Goal: Use online tool/utility: Utilize a website feature to perform a specific function

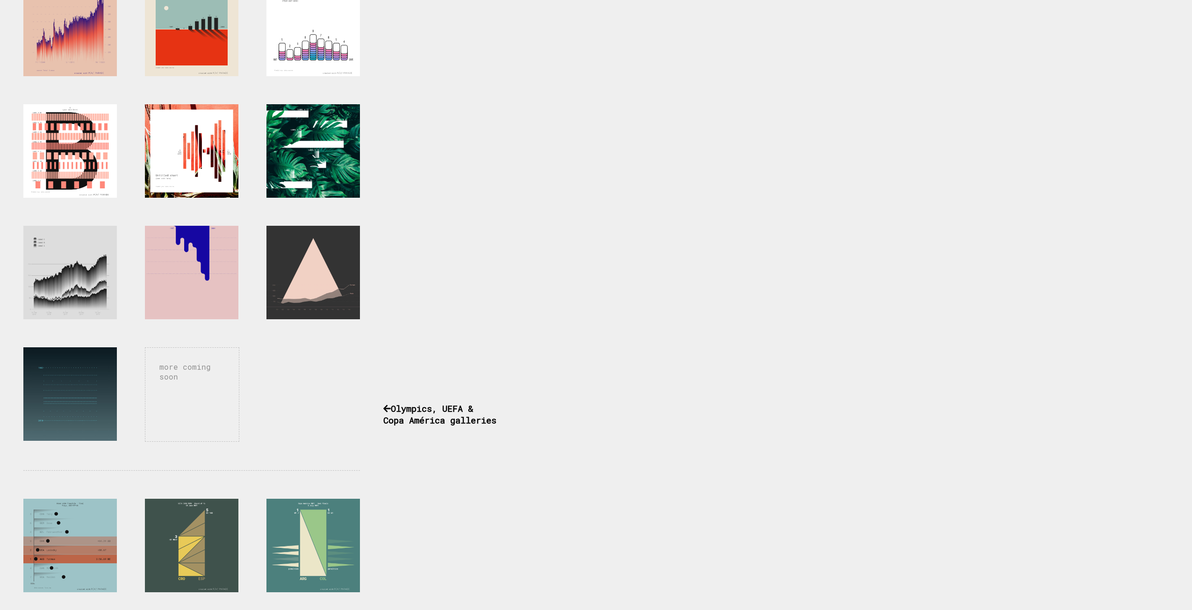
scroll to position [286, 0]
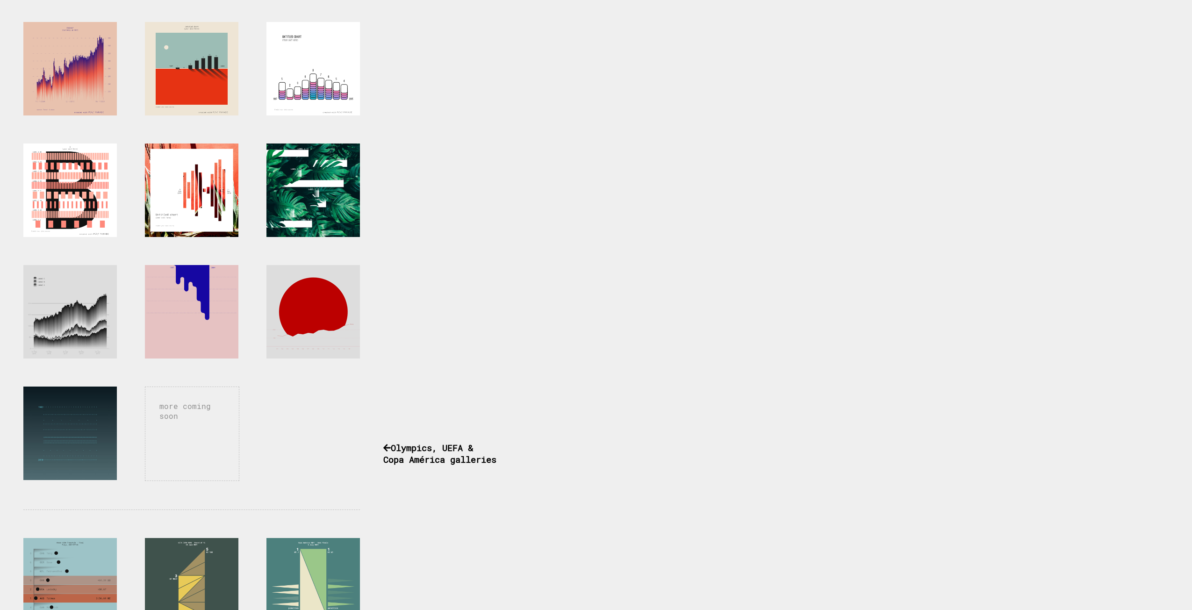
click at [303, 304] on div at bounding box center [312, 311] width 93 height 93
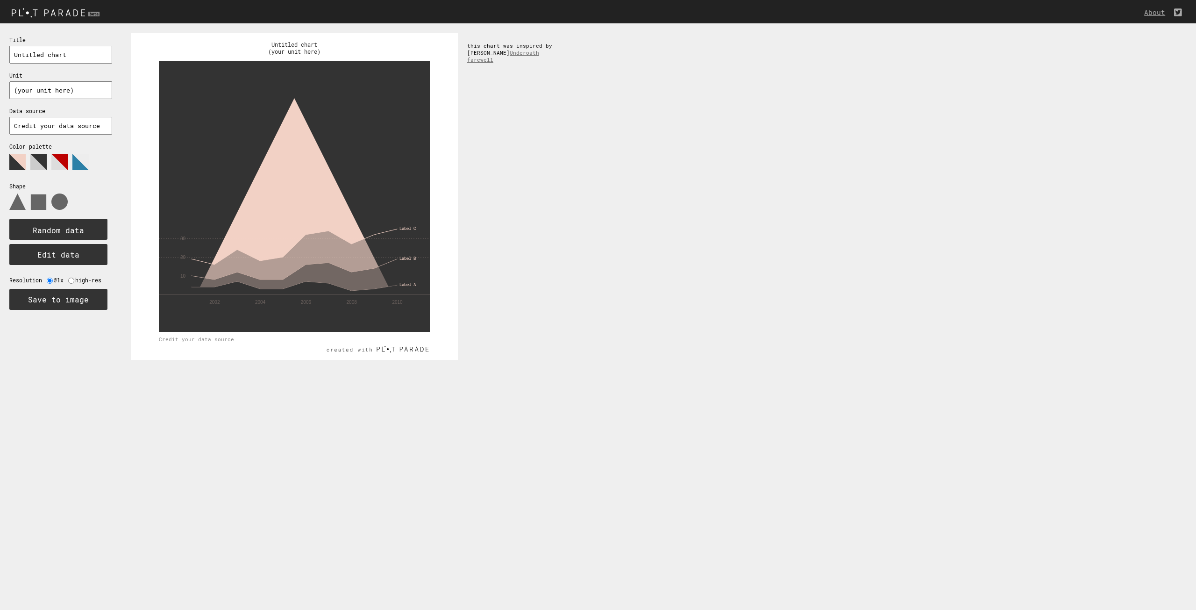
click at [42, 164] on polygon at bounding box center [38, 162] width 16 height 16
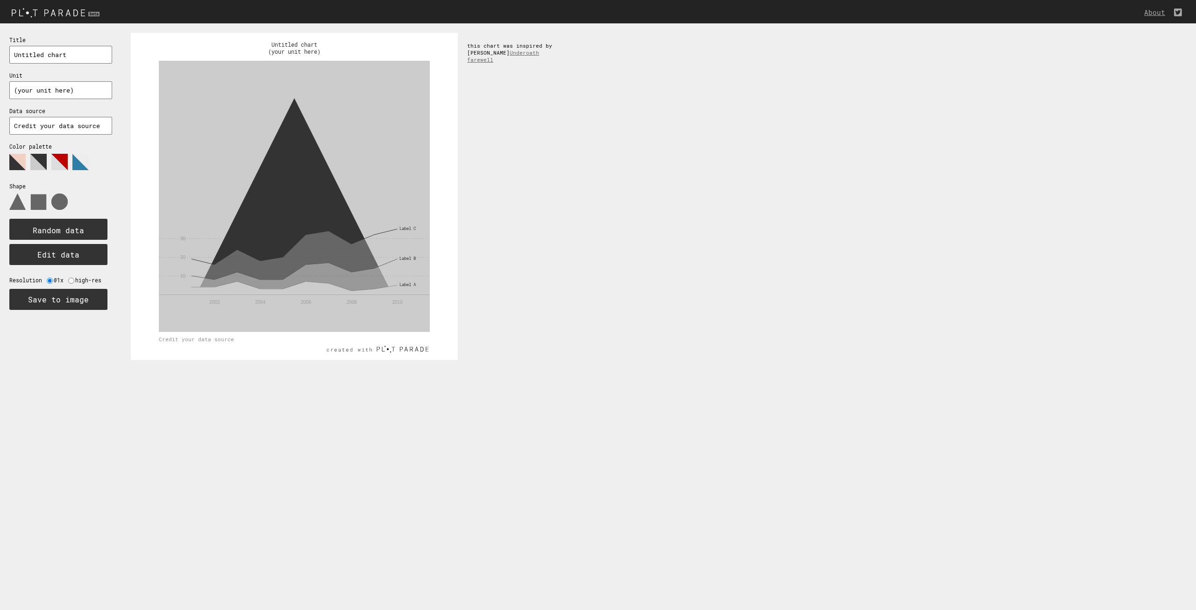
click at [50, 164] on icon at bounding box center [55, 165] width 93 height 23
click at [57, 165] on polygon at bounding box center [59, 162] width 16 height 16
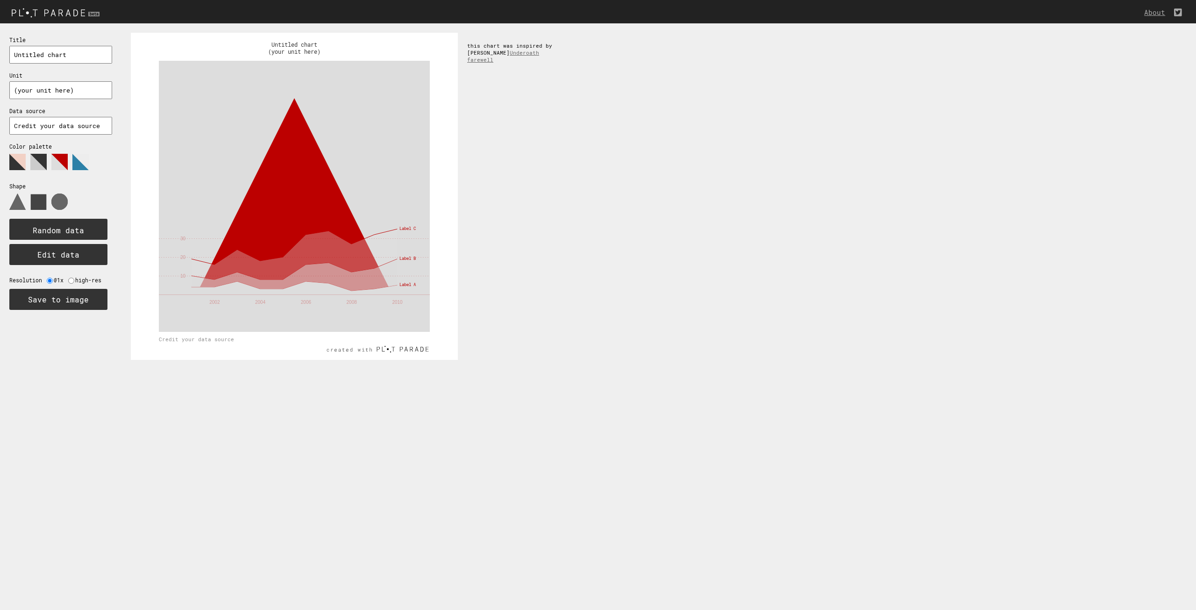
click at [42, 206] on use at bounding box center [38, 201] width 15 height 15
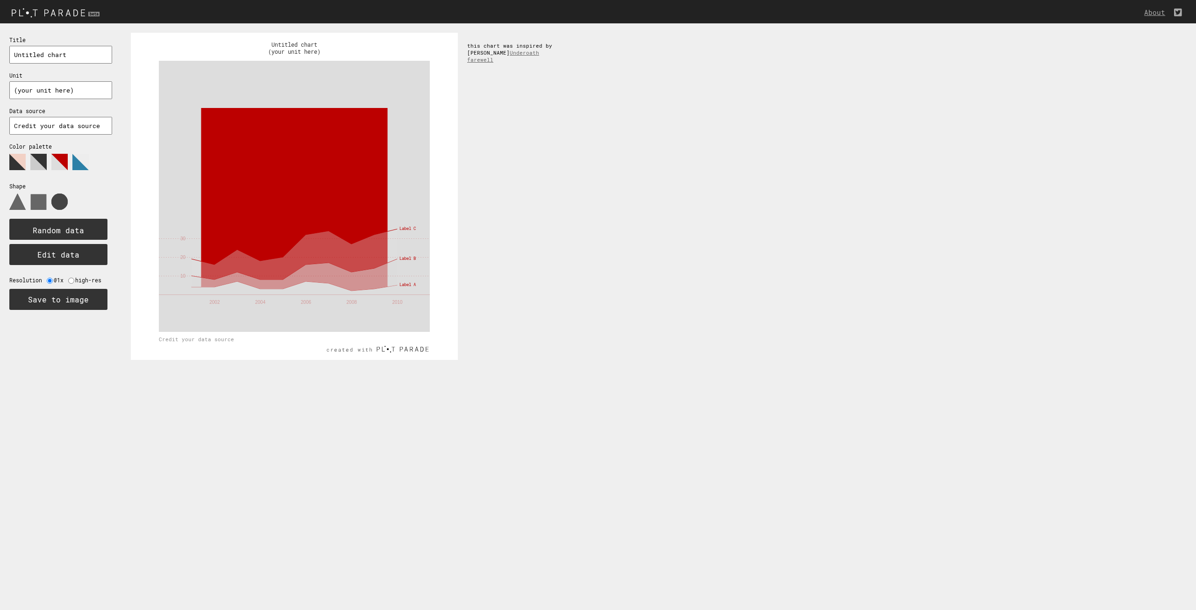
click at [67, 203] on use at bounding box center [59, 201] width 16 height 16
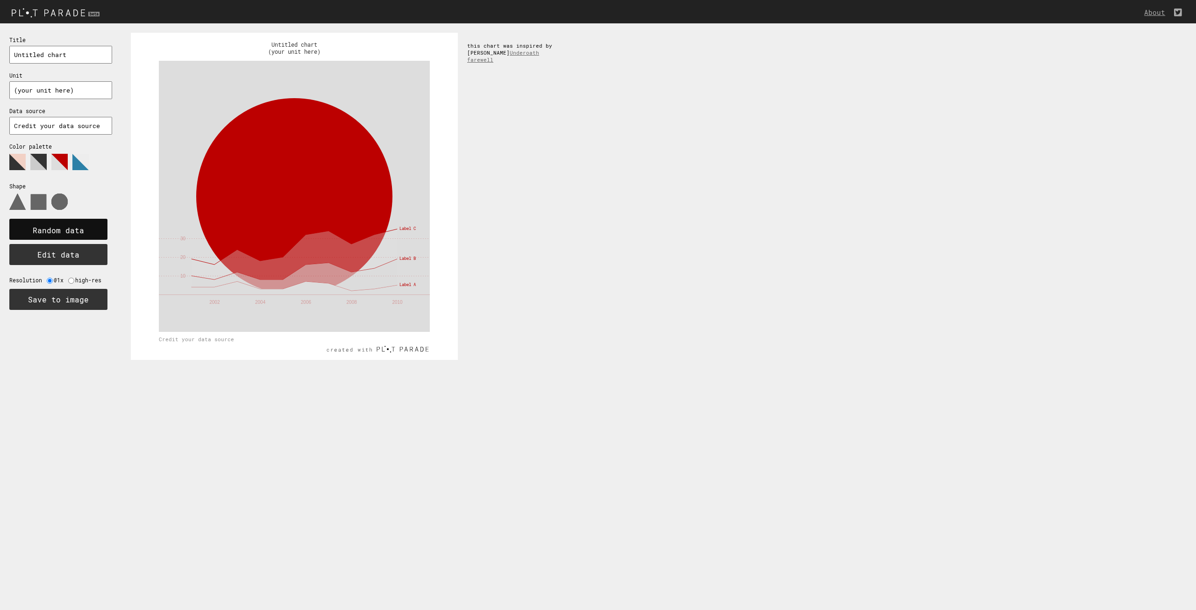
click at [79, 225] on text "Random data" at bounding box center [58, 230] width 51 height 10
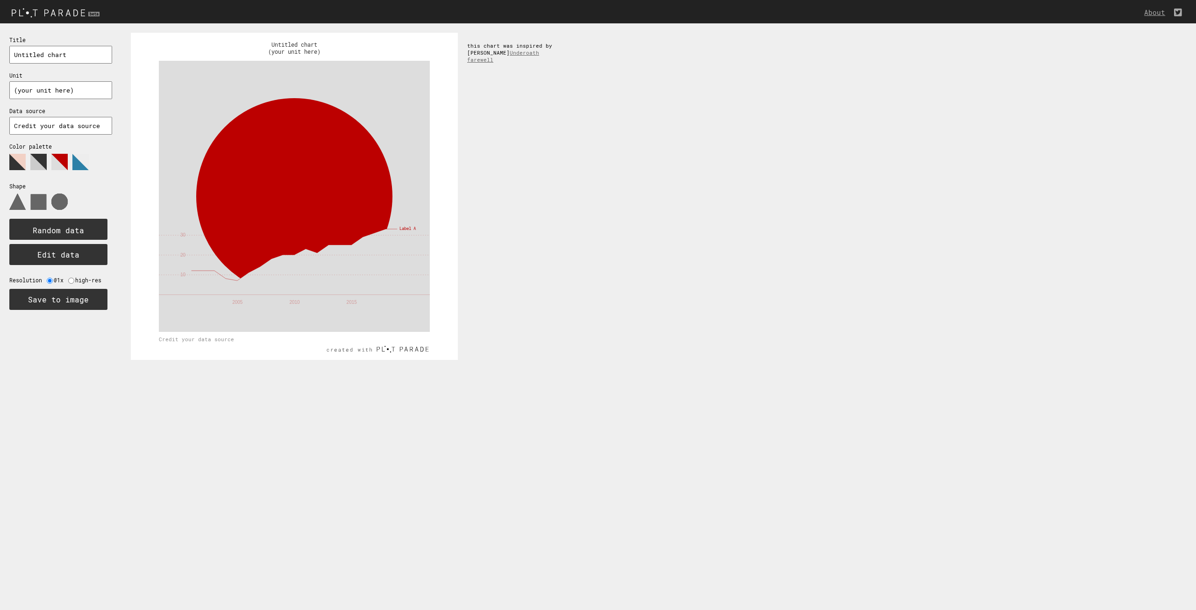
click at [241, 303] on tspan "2005" at bounding box center [237, 302] width 11 height 5
click at [49, 94] on input "(your unit here)" at bounding box center [60, 90] width 103 height 18
click at [52, 58] on input "Untitled chart" at bounding box center [60, 55] width 103 height 18
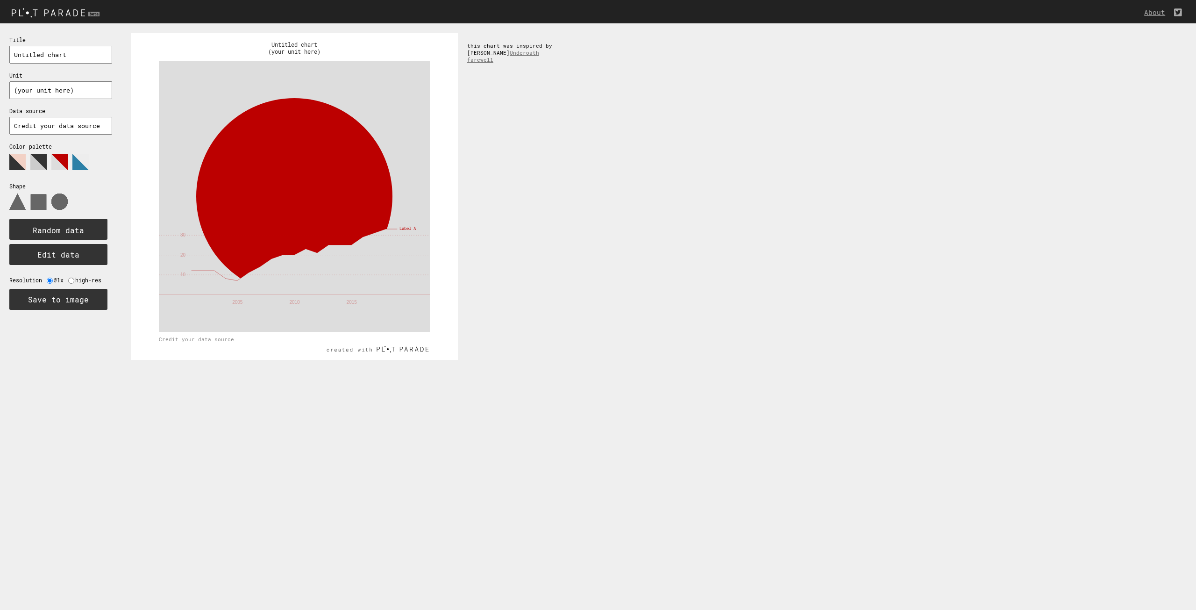
click at [52, 58] on input "Untitled chart" at bounding box center [60, 55] width 103 height 18
type input "eeeeeeeeee"
click at [49, 84] on input "(your unit here)" at bounding box center [60, 90] width 103 height 18
click at [49, 84] on input "(your unieet here)" at bounding box center [60, 90] width 103 height 18
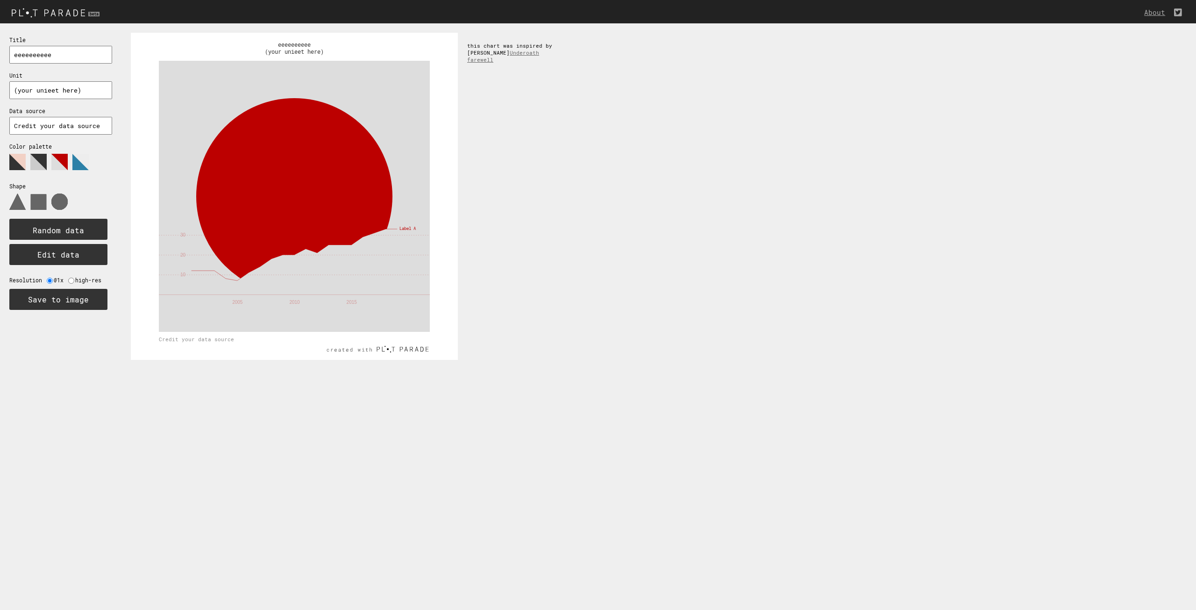
click at [49, 84] on input "(your unieet here)" at bounding box center [60, 90] width 103 height 18
type input "1001"
click at [61, 128] on input "Credit your data source" at bounding box center [60, 126] width 103 height 18
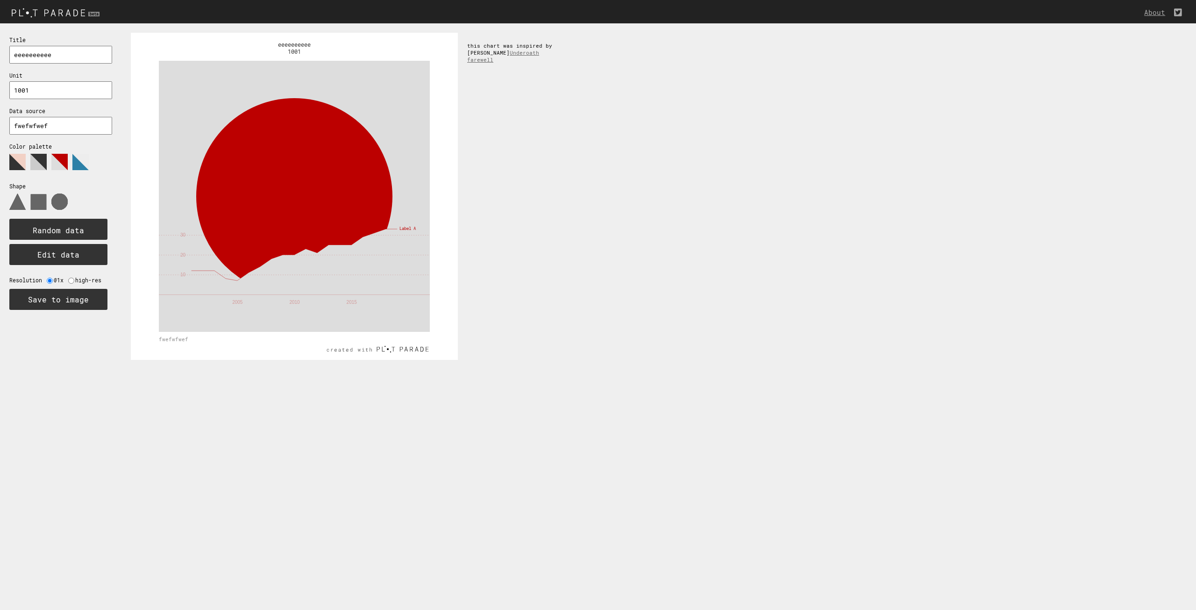
type input "fwefwfwef"
click at [73, 163] on polygon at bounding box center [80, 162] width 16 height 16
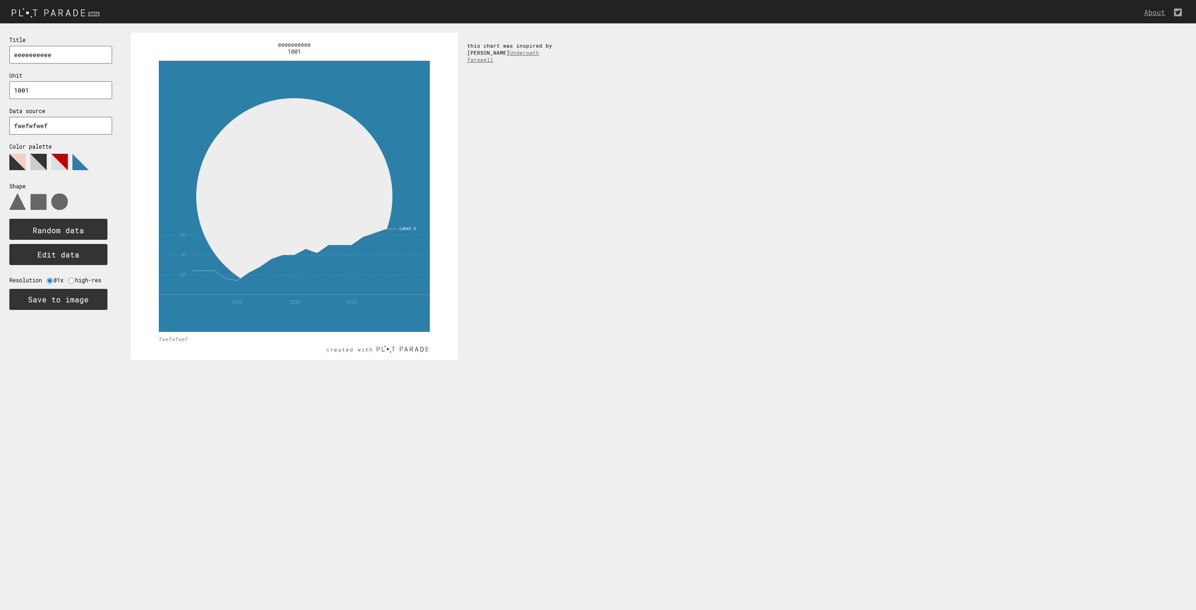
click at [179, 235] on rect at bounding box center [294, 196] width 271 height 271
drag, startPoint x: 298, startPoint y: 236, endPoint x: 302, endPoint y: 237, distance: 4.7
click at [302, 237] on use at bounding box center [294, 196] width 196 height 196
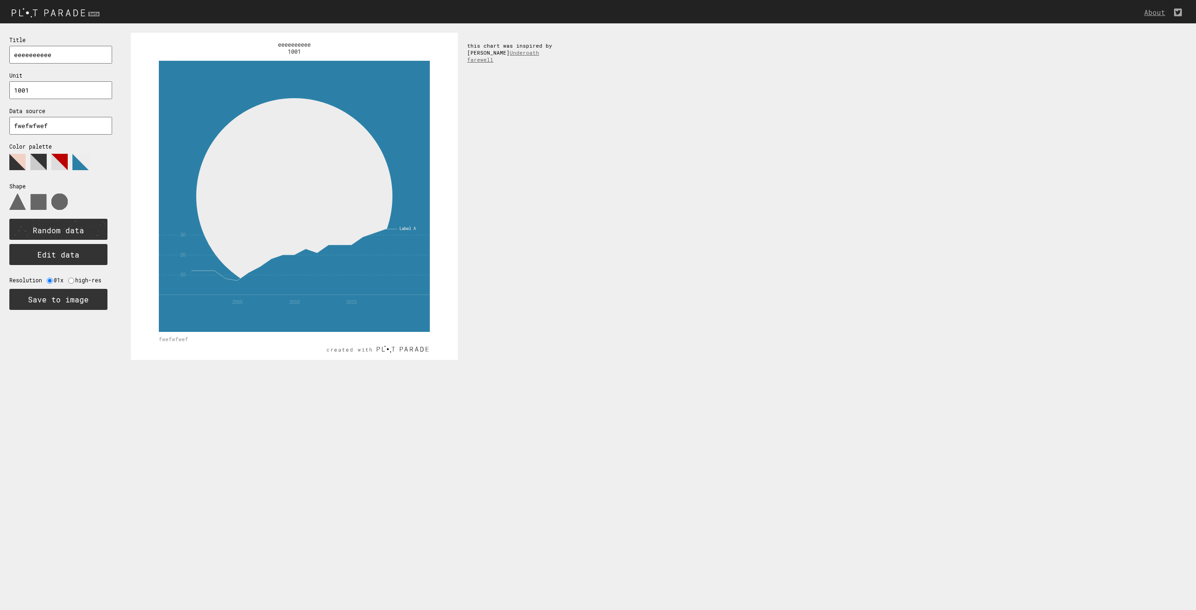
click at [301, 237] on use at bounding box center [294, 196] width 196 height 196
click at [89, 233] on circle at bounding box center [79, 231] width 27 height 27
click at [89, 233] on circle at bounding box center [95, 239] width 20 height 20
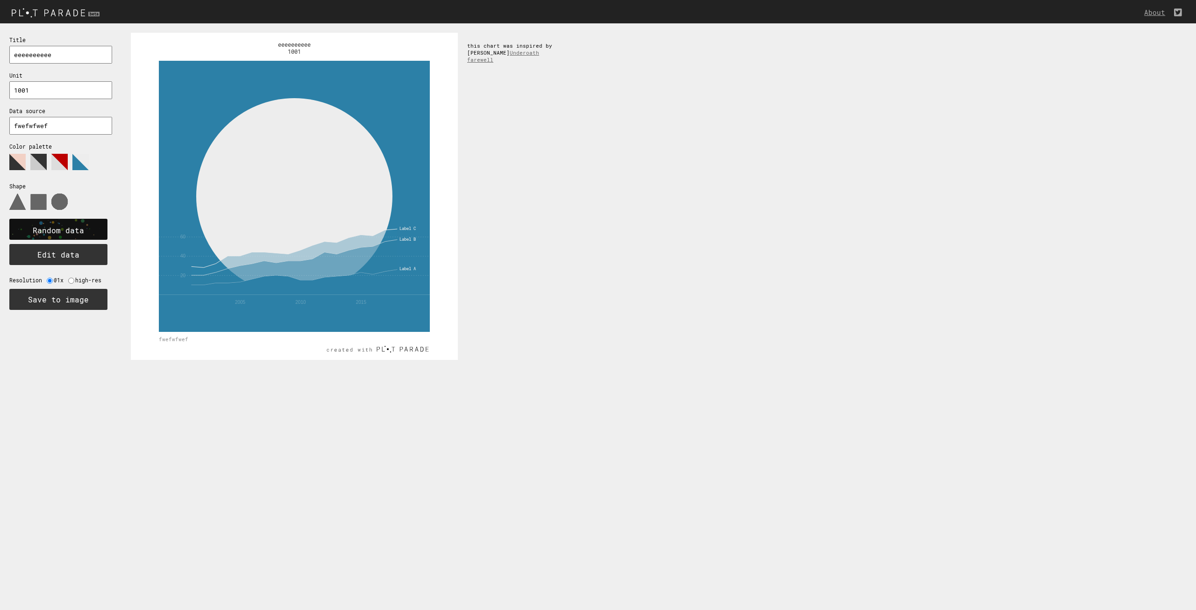
click at [89, 233] on rect at bounding box center [58, 229] width 98 height 21
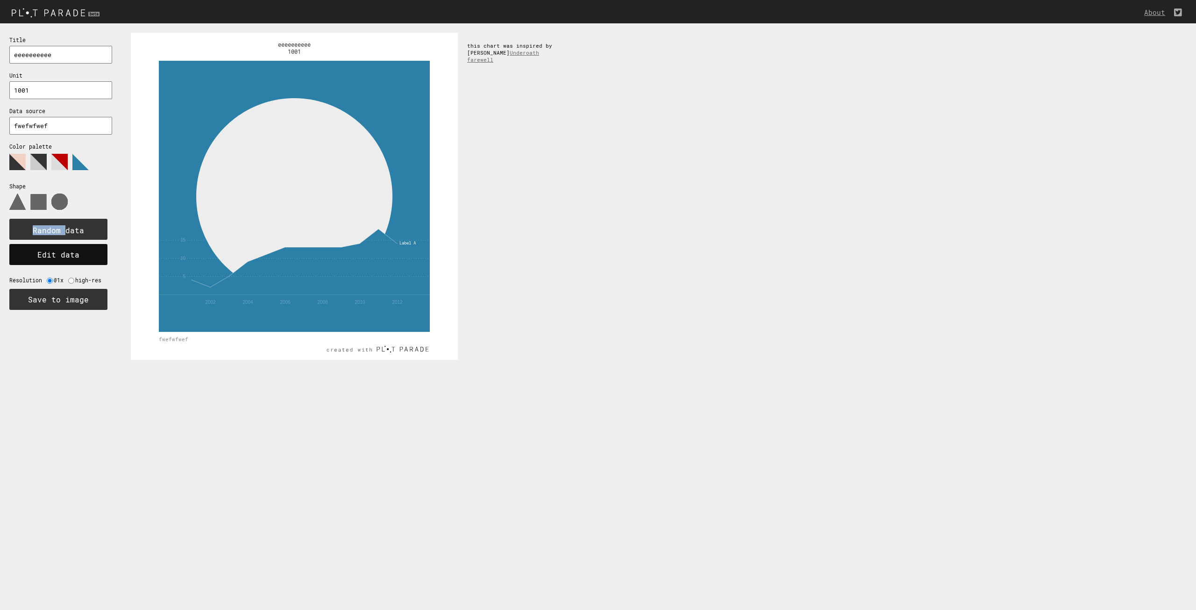
click at [89, 249] on button "Edit data" at bounding box center [58, 254] width 98 height 21
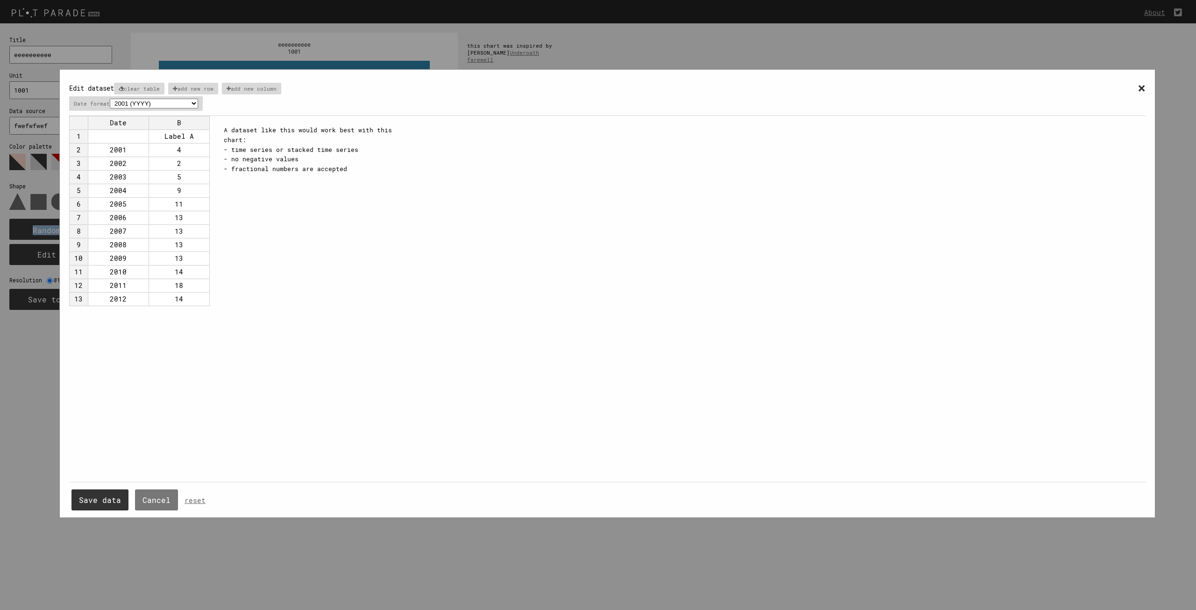
click at [183, 151] on td "4" at bounding box center [179, 150] width 61 height 14
click at [157, 199] on td "11" at bounding box center [179, 204] width 61 height 14
click at [138, 190] on td "2004" at bounding box center [118, 191] width 61 height 14
click at [133, 217] on td "2006" at bounding box center [118, 218] width 61 height 14
click at [170, 214] on td "13" at bounding box center [179, 218] width 61 height 14
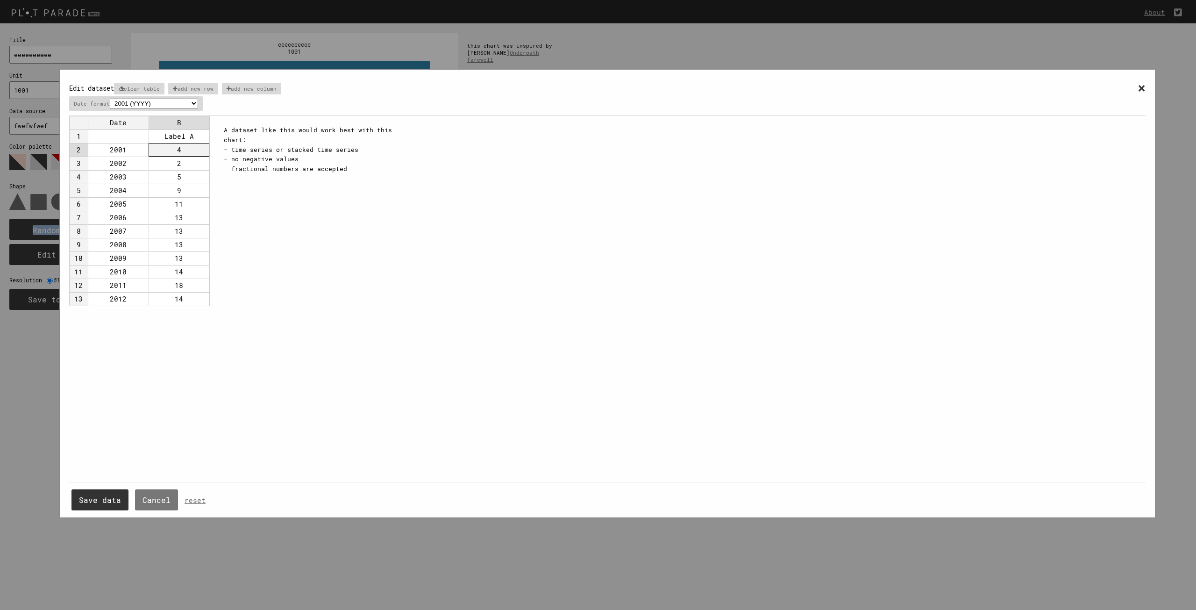
click at [173, 156] on td "4" at bounding box center [179, 150] width 61 height 14
click at [145, 94] on div "× Edit dataset clear table add new row add new column Date format 2001 (YYYY) 0…" at bounding box center [607, 97] width 1077 height 37
click at [146, 89] on p "clear table" at bounding box center [139, 89] width 50 height 12
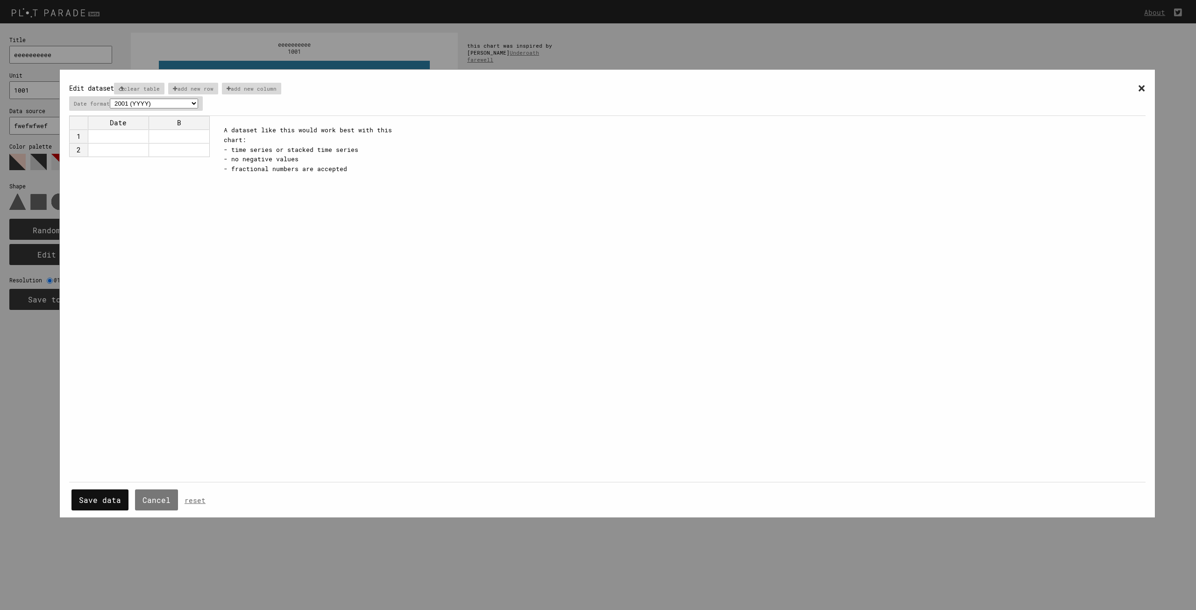
click at [111, 499] on button "Save data" at bounding box center [99, 499] width 57 height 21
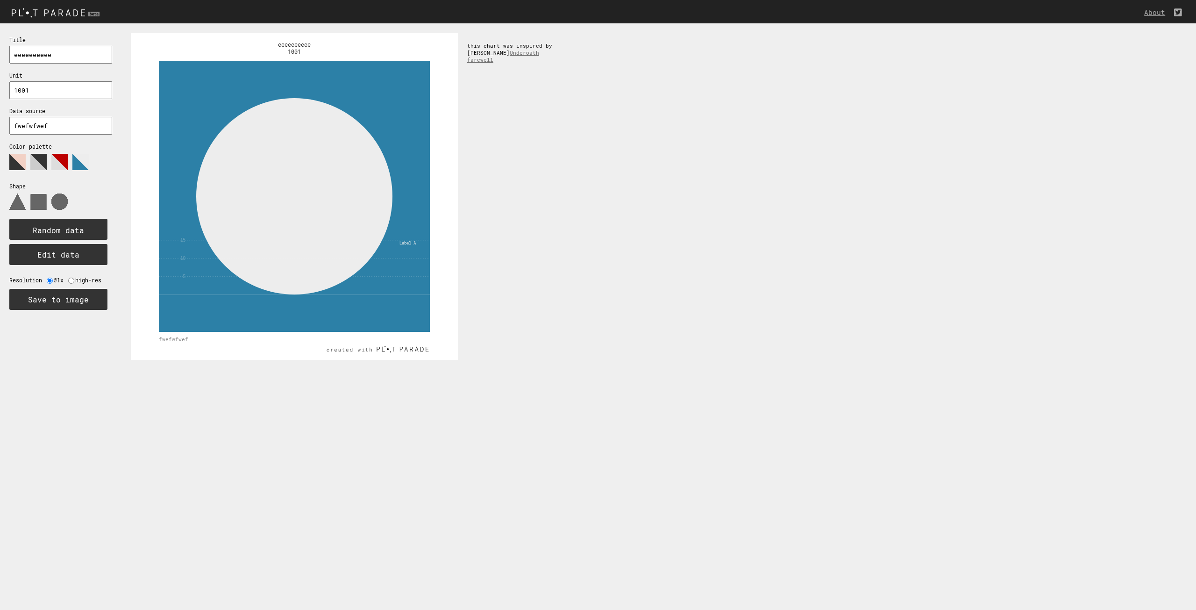
click at [378, 260] on rect at bounding box center [294, 196] width 271 height 271
click at [321, 243] on use at bounding box center [294, 196] width 196 height 196
click at [107, 233] on circle at bounding box center [106, 229] width 11 height 11
click at [57, 14] on img at bounding box center [57, 12] width 114 height 15
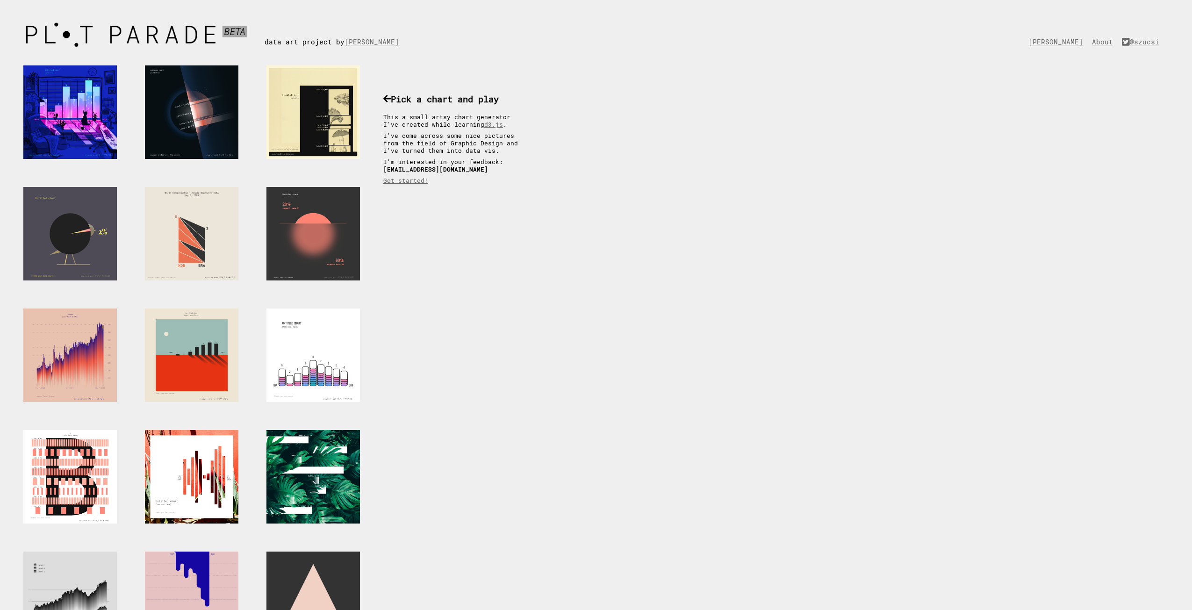
click at [84, 244] on div at bounding box center [69, 233] width 93 height 93
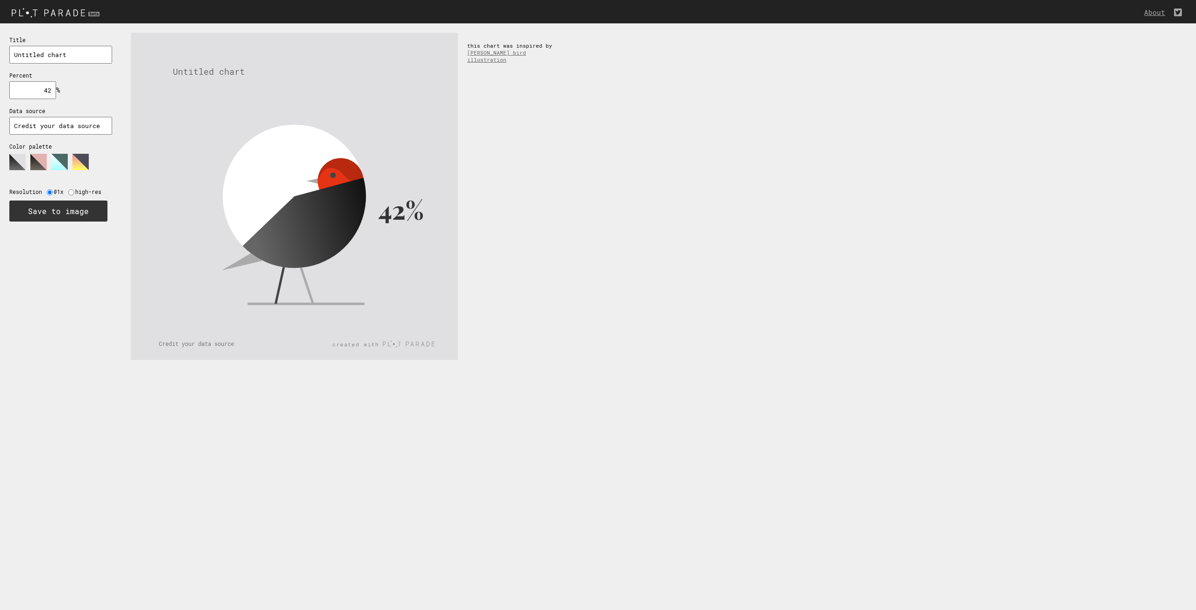
click at [61, 62] on input "Untitled chart" at bounding box center [60, 55] width 103 height 18
type input "elegem van az egészből"
click at [48, 96] on input "42" at bounding box center [32, 90] width 47 height 18
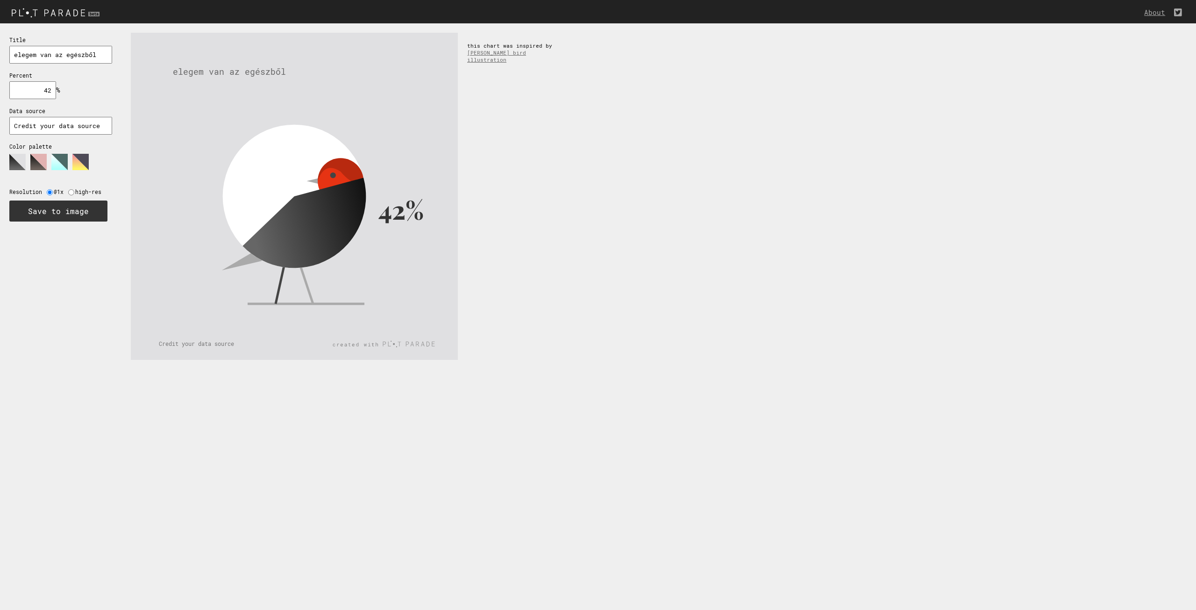
click at [48, 96] on input "42" at bounding box center [32, 90] width 47 height 18
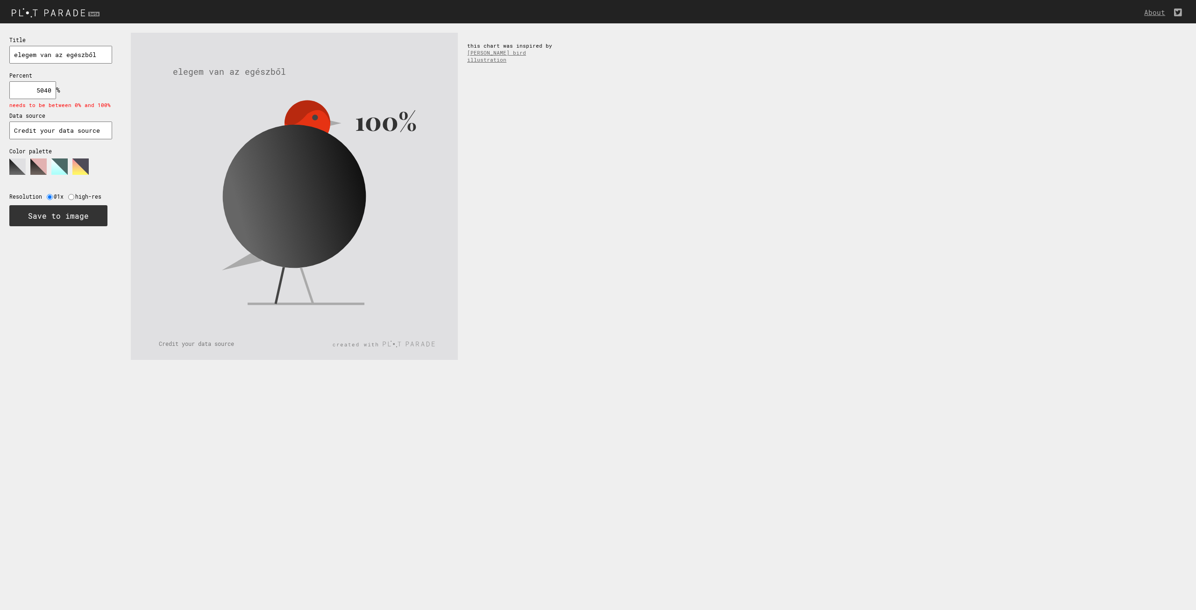
type input "5040"
click at [50, 132] on input "Credit your data source" at bounding box center [60, 130] width 103 height 18
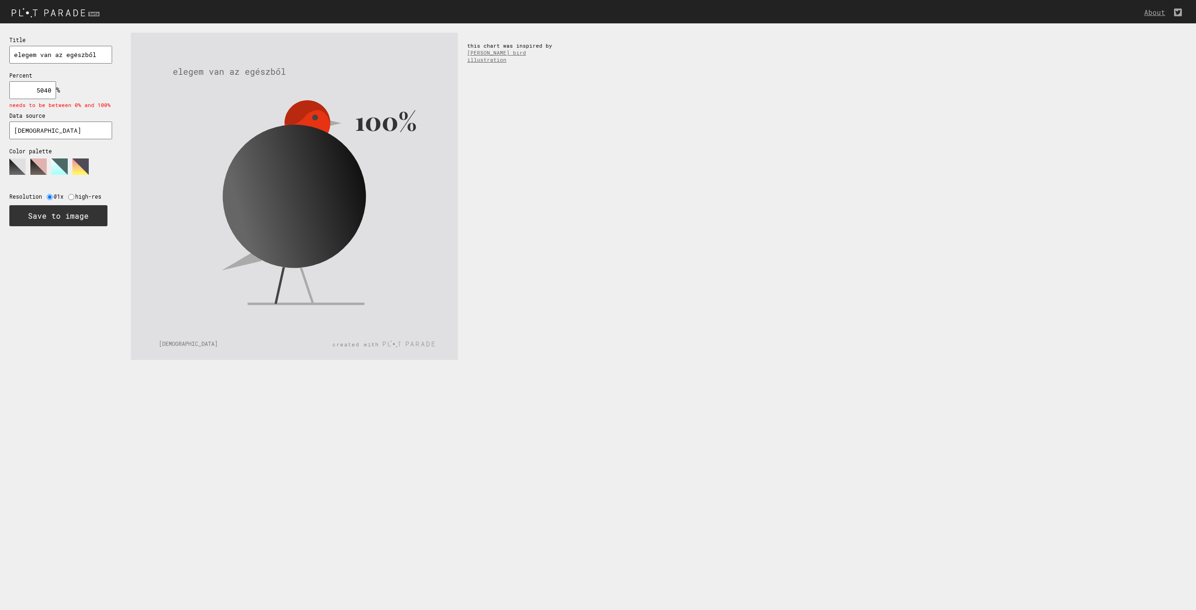
type input "ÁÁÁÁÁÁÁÁÁÁÁÁÁÁÁÁÁÁÁÁÁÁÁÁÁÁÁ"
click at [56, 57] on input "elegem van az egészből" at bounding box center [60, 55] width 103 height 18
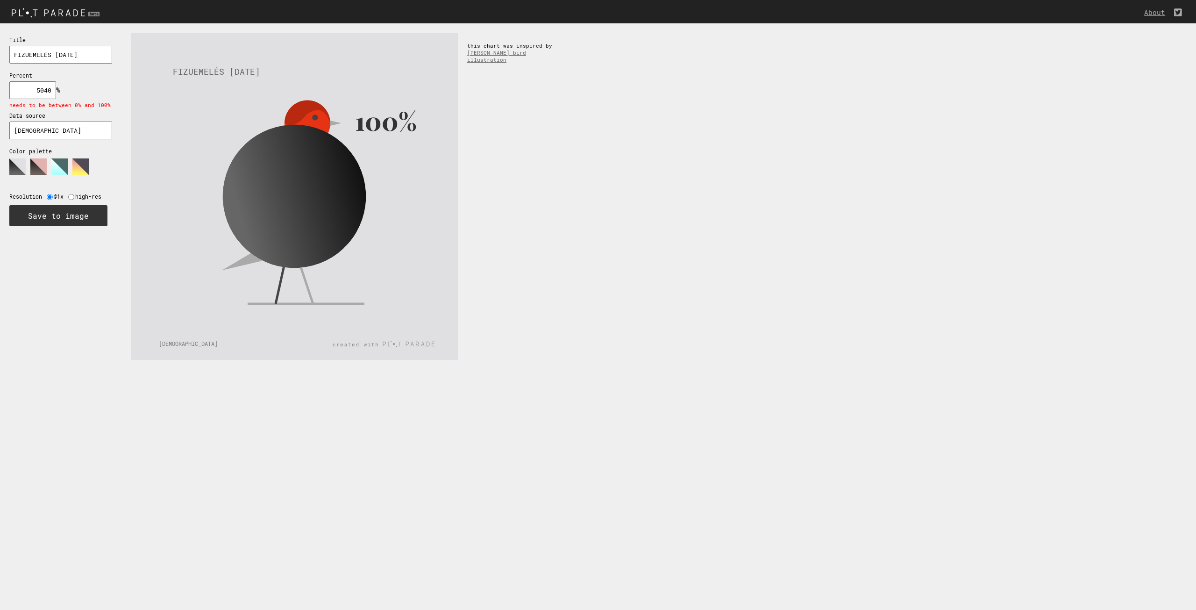
type input "FIZUEMELÉS 2026 JANUÁR"
click at [50, 91] on input "5040" at bounding box center [32, 90] width 47 height 18
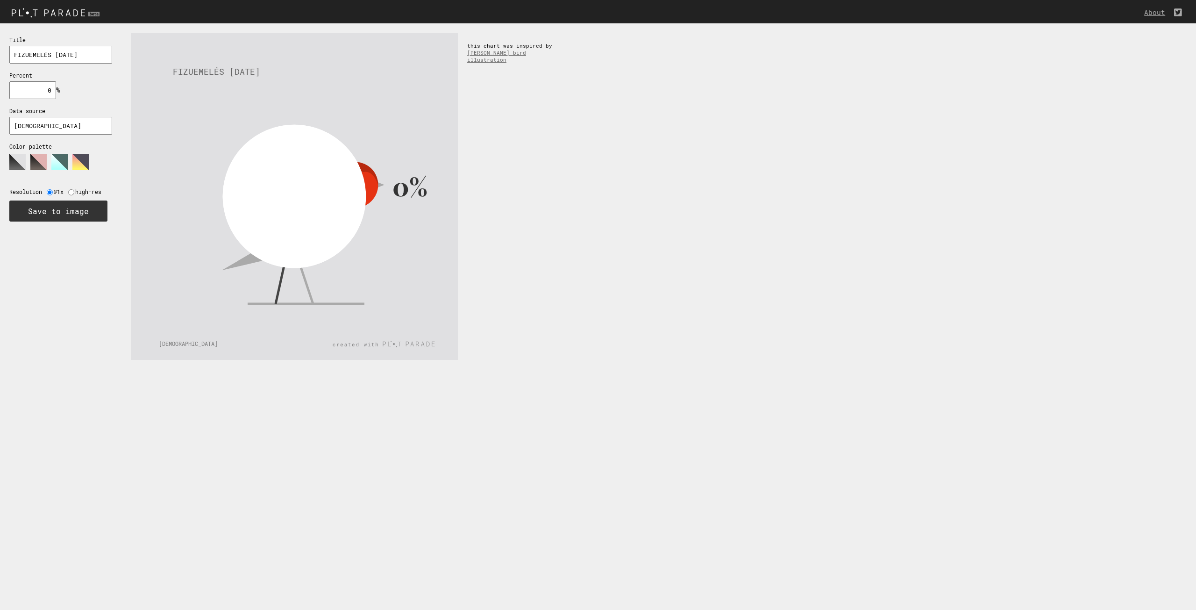
type input "0"
click at [41, 169] on polygon at bounding box center [38, 162] width 16 height 16
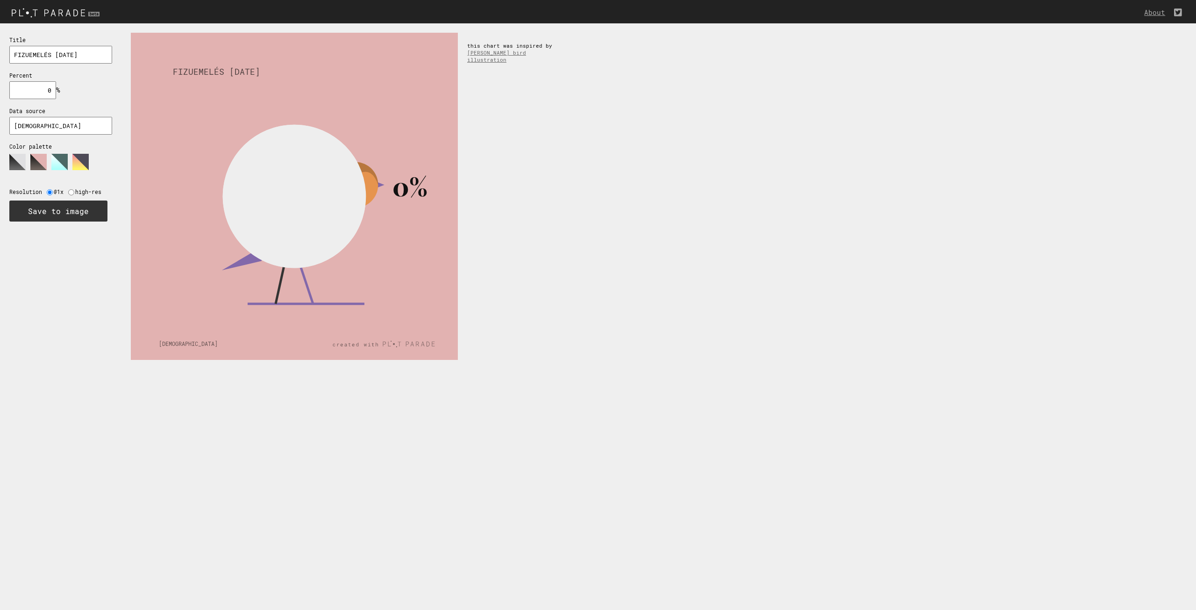
click at [0, 160] on div "Title FIZUEMELÉS 2026 JANUÁR Percent 0 % needs to be between 0% and 100% Data s…" at bounding box center [60, 128] width 121 height 210
click at [14, 162] on polygon at bounding box center [17, 162] width 16 height 16
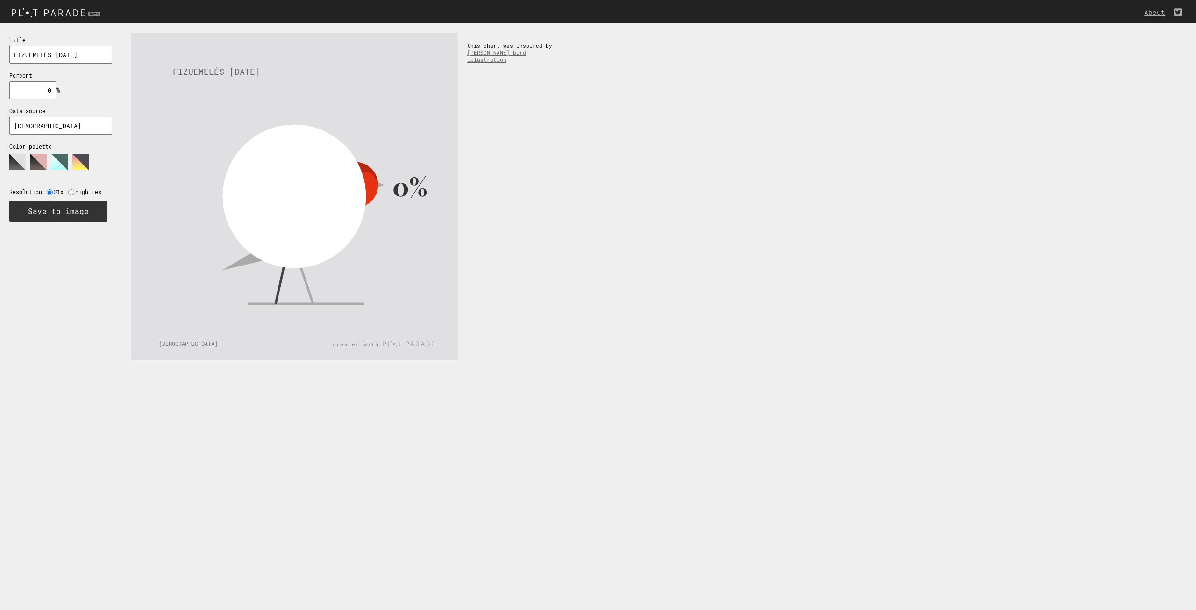
click at [51, 166] on polygon at bounding box center [59, 162] width 16 height 16
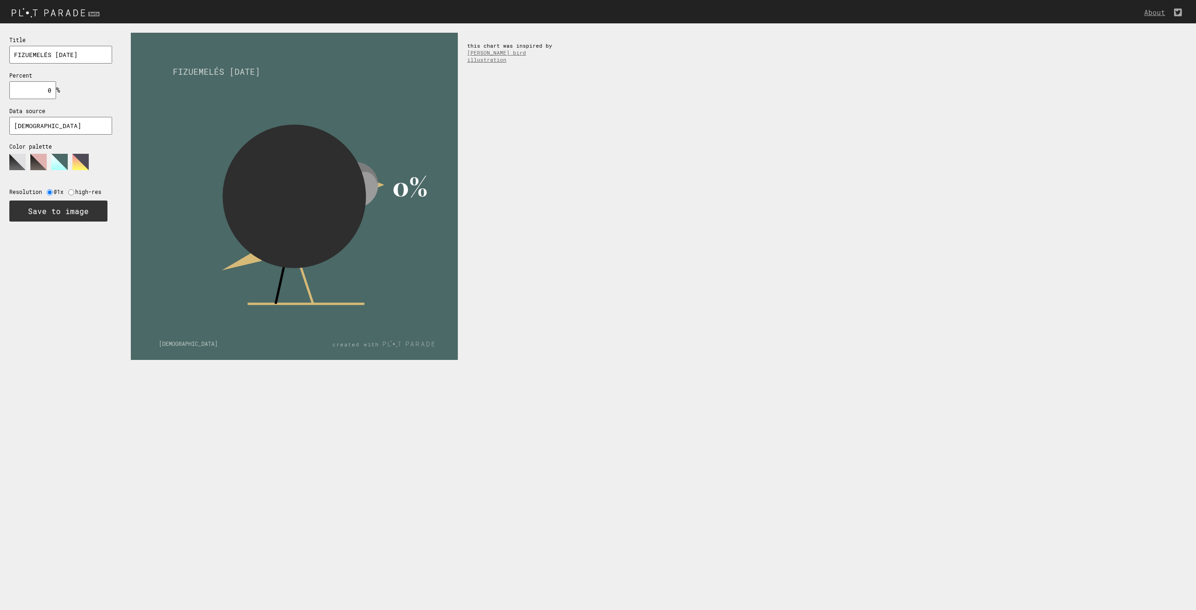
click at [81, 197] on div "Title FIZUEMELÉS 2026 JANUÁR Percent 0 % needs to be between 0% and 100% Data s…" at bounding box center [60, 128] width 121 height 210
click at [81, 192] on label "high-res" at bounding box center [90, 191] width 31 height 7
click at [71, 192] on input "radio" at bounding box center [71, 192] width 6 height 6
radio input "true"
click at [56, 193] on label "@1x" at bounding box center [61, 191] width 14 height 7
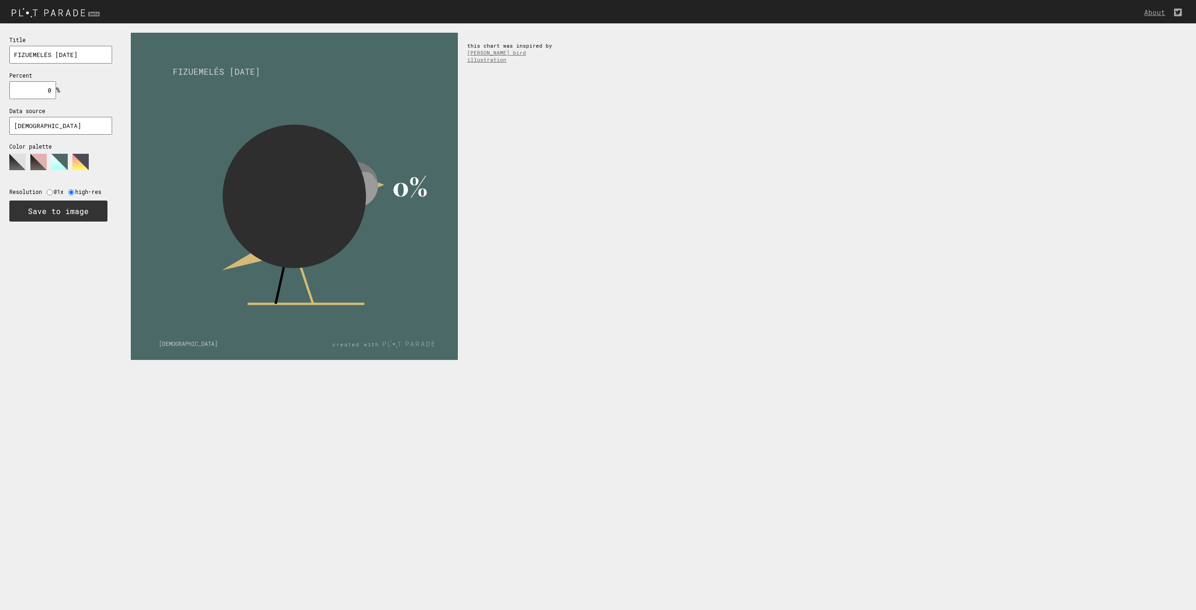
click at [53, 193] on div "Resolution @1x high-res" at bounding box center [57, 187] width 97 height 16
click at [50, 193] on input "radio" at bounding box center [50, 192] width 6 height 6
radio input "true"
click at [100, 64] on div "Title FIZUEMELÉS 2026 JANUÁR Percent 0 % needs to be between 0% and 100% Data s…" at bounding box center [60, 128] width 121 height 210
drag, startPoint x: 99, startPoint y: 63, endPoint x: 81, endPoint y: 49, distance: 22.7
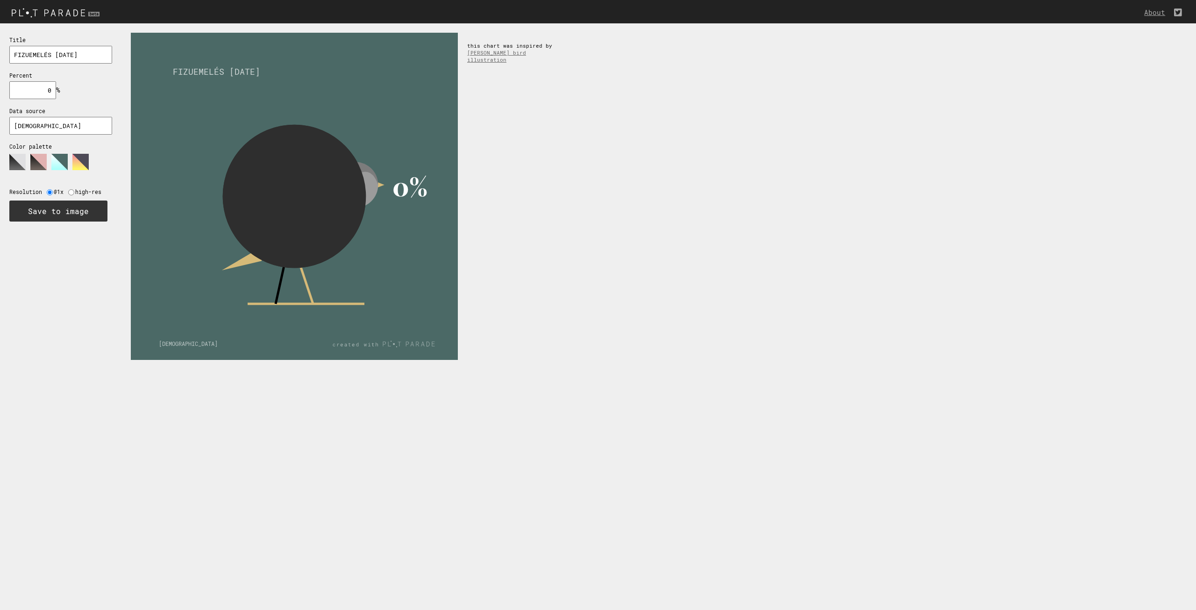
click at [99, 63] on input "FIZUEMELÉS 2026 JANUÁR" at bounding box center [60, 55] width 103 height 18
click at [81, 49] on input "FIZUEMELÉS 2026 JANUÁR" at bounding box center [60, 55] width 103 height 18
type input "N"
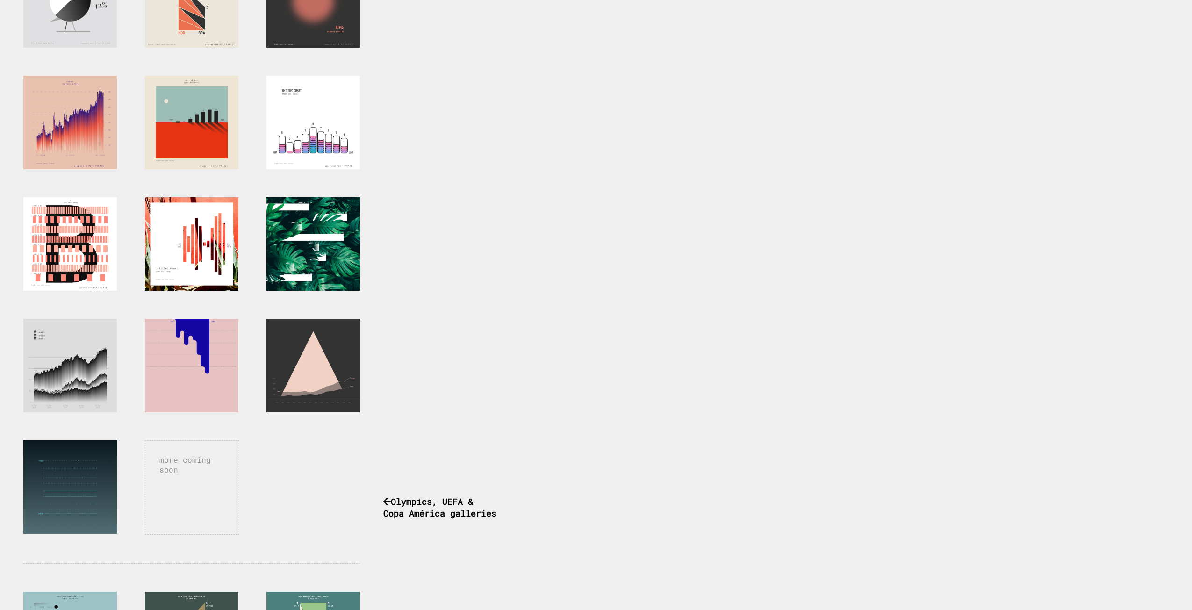
scroll to position [234, 0]
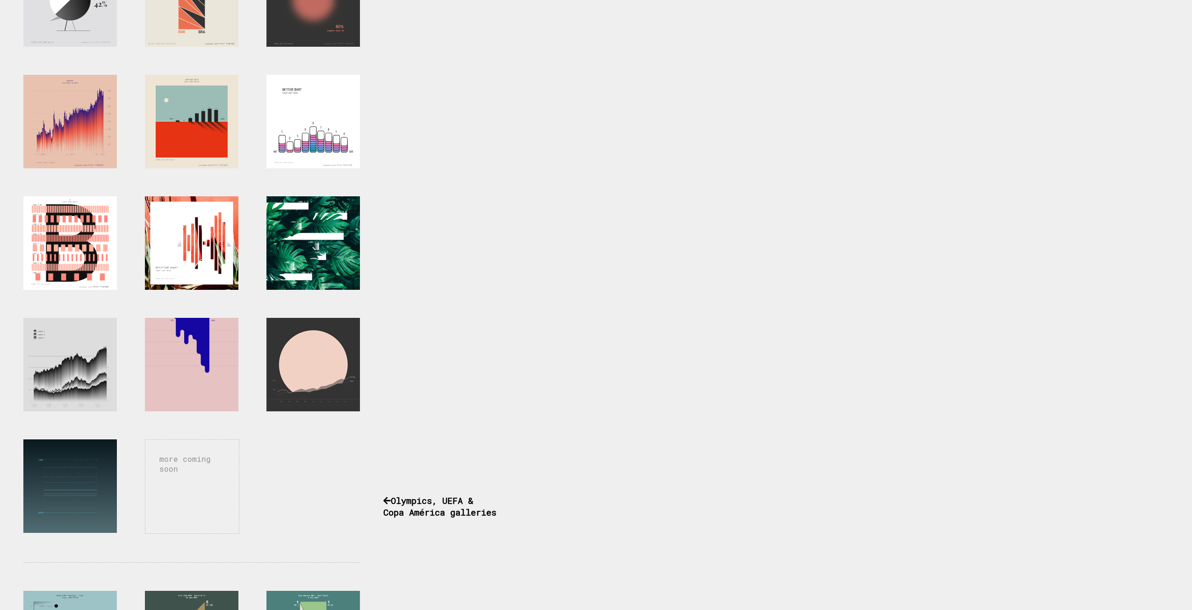
click at [320, 363] on div at bounding box center [312, 364] width 93 height 93
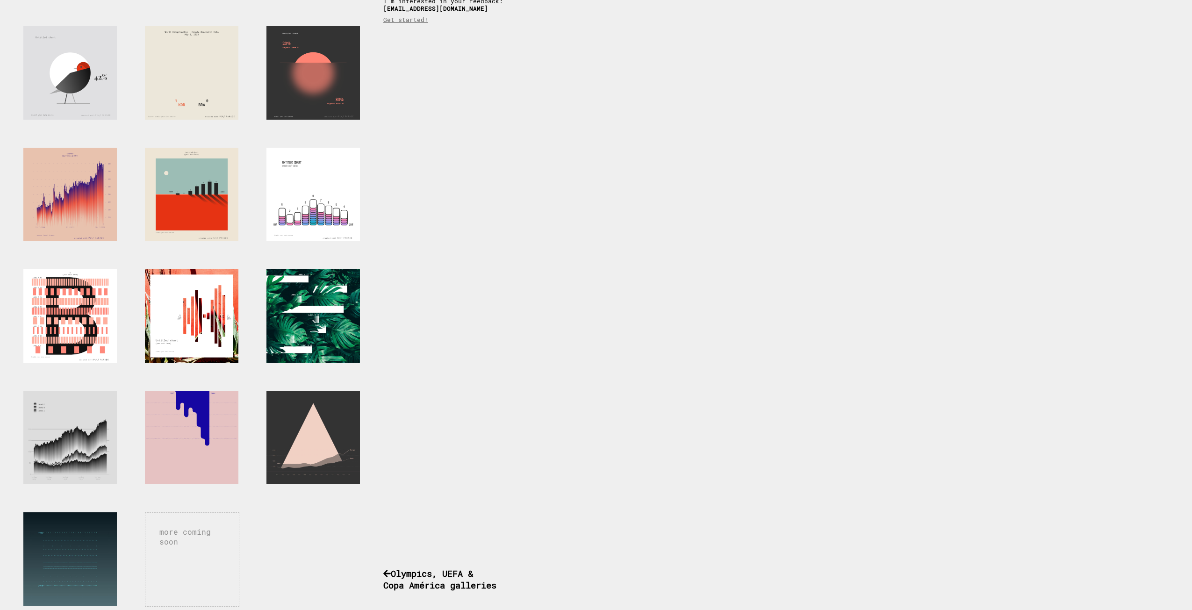
scroll to position [0, 0]
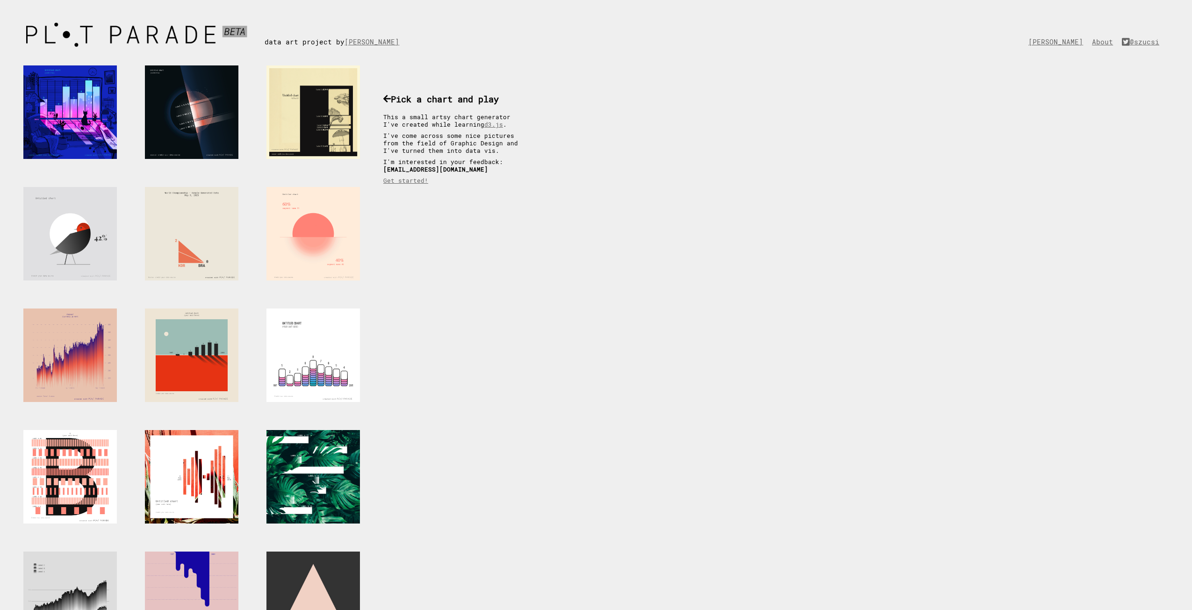
click at [322, 242] on div at bounding box center [312, 233] width 93 height 93
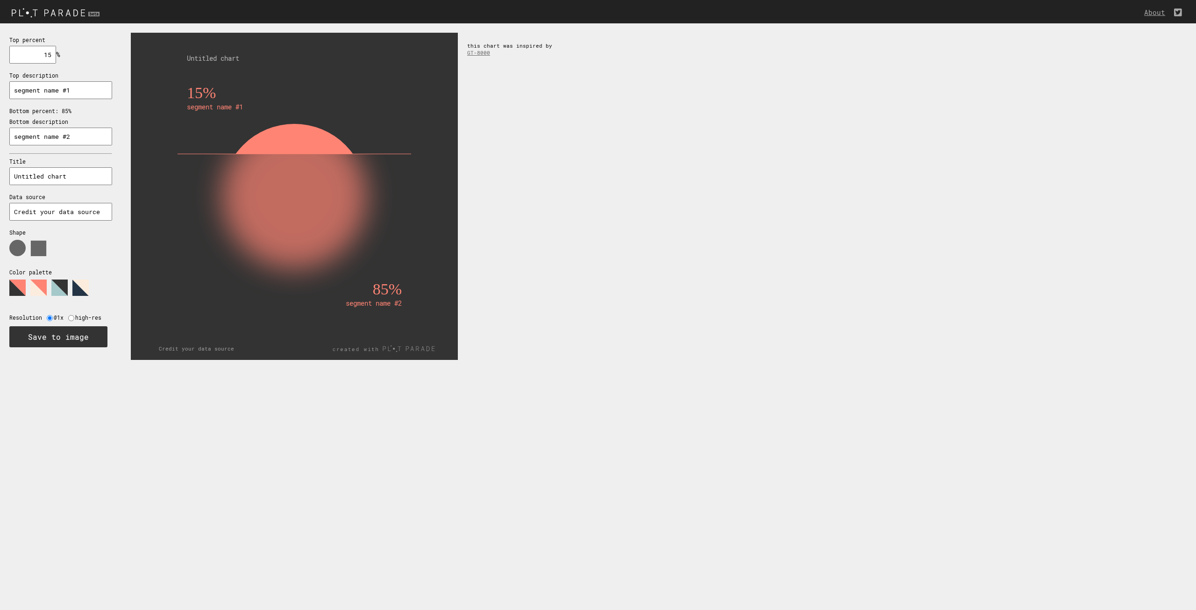
click at [72, 93] on input "segment name #1" at bounding box center [60, 90] width 103 height 18
type input "fasz kivan"
click at [46, 60] on input "15" at bounding box center [32, 55] width 47 height 18
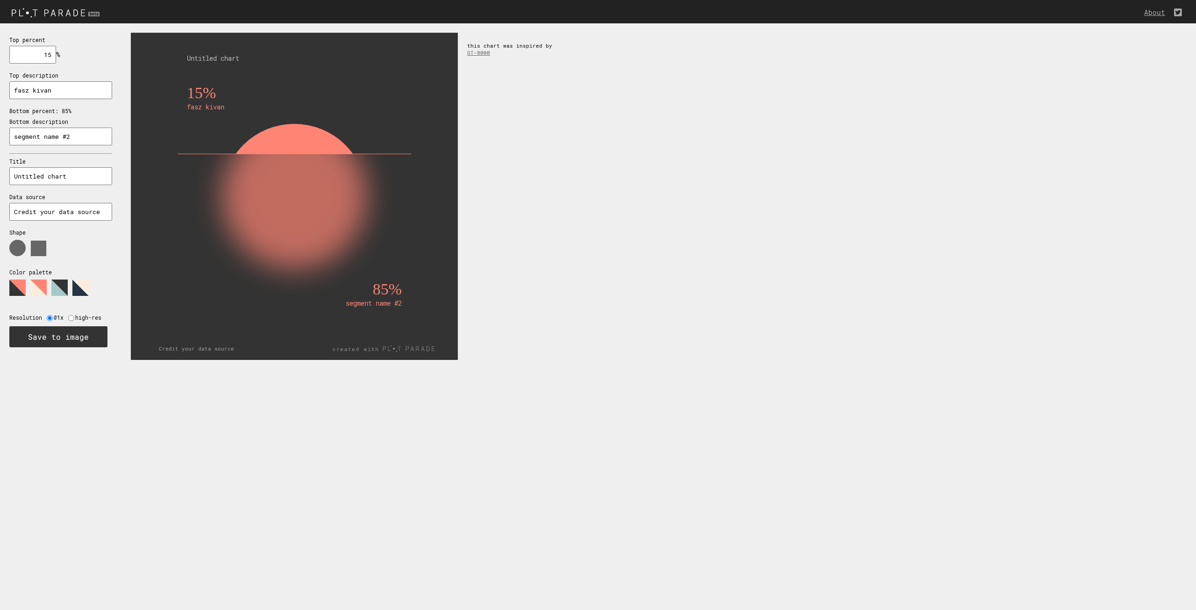
click at [46, 60] on input "15" at bounding box center [32, 55] width 47 height 18
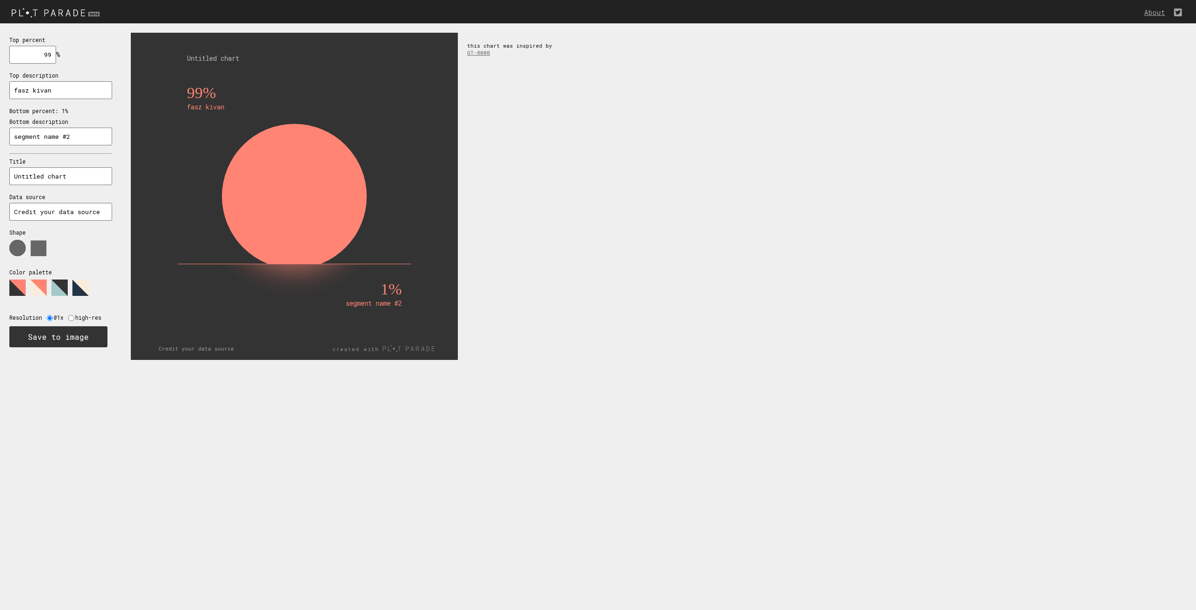
type input "99"
click at [60, 179] on input "Untitled chart" at bounding box center [60, 176] width 103 height 18
click at [72, 178] on input "Untitled chart" at bounding box center [60, 176] width 103 height 18
drag, startPoint x: 73, startPoint y: 178, endPoint x: 0, endPoint y: 175, distance: 73.4
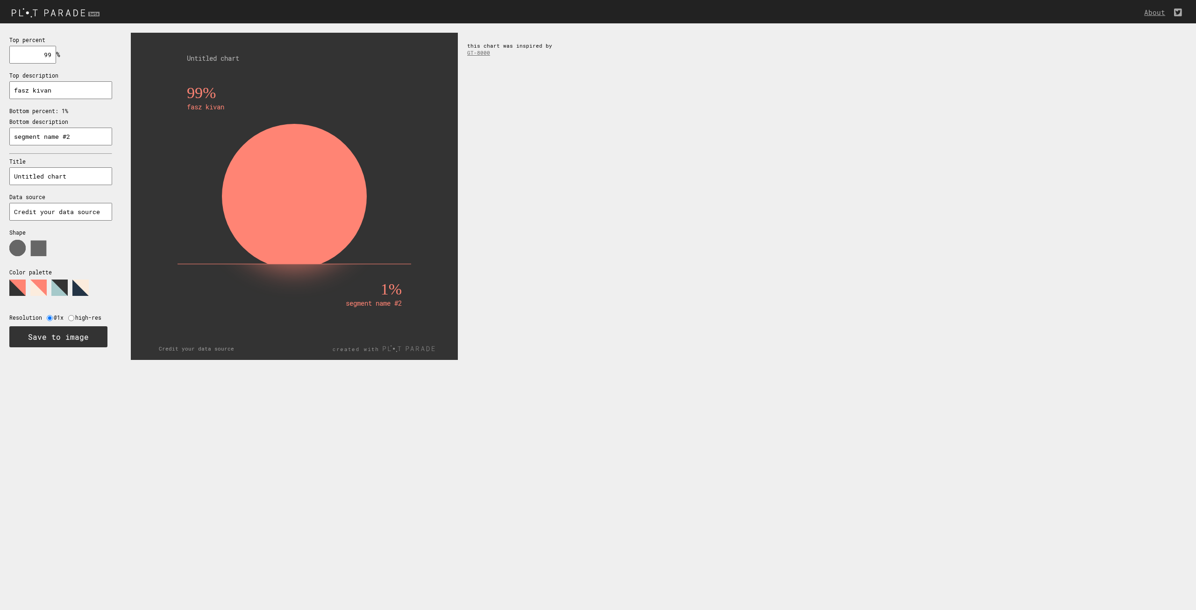
click at [0, 175] on div "Top percent 99 % needs to be between 0% and 100% Top description fasz kivan Bot…" at bounding box center [60, 190] width 121 height 335
type input "aaaaaaaaaaaaaaaaa"
drag, startPoint x: 89, startPoint y: 177, endPoint x: 0, endPoint y: 180, distance: 89.3
click at [0, 180] on div "Top percent 99 % needs to be between 0% and 100% Top description fasz kivan Bot…" at bounding box center [60, 190] width 121 height 335
click at [77, 140] on input "segment name #2" at bounding box center [60, 137] width 103 height 18
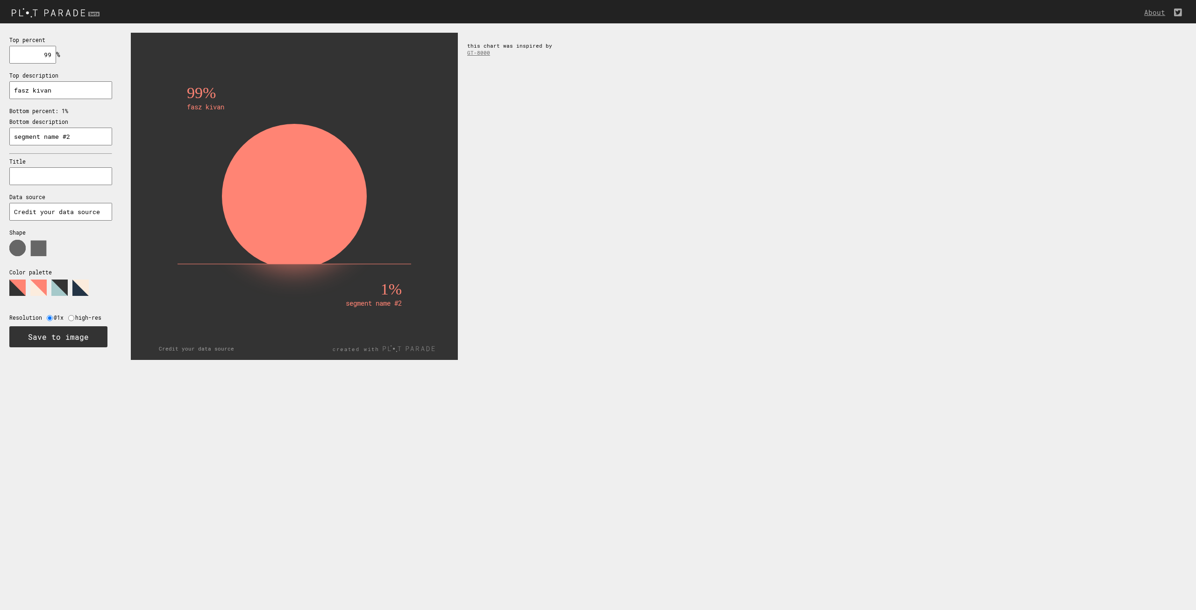
click at [77, 140] on input "segment name #2" at bounding box center [60, 137] width 103 height 18
type input "aaaaaaaaaaaaaaaaaaaaaaaaaaaaaaaaaaaaaaaaaaaaaaaa"
click at [73, 179] on input "text" at bounding box center [60, 176] width 103 height 18
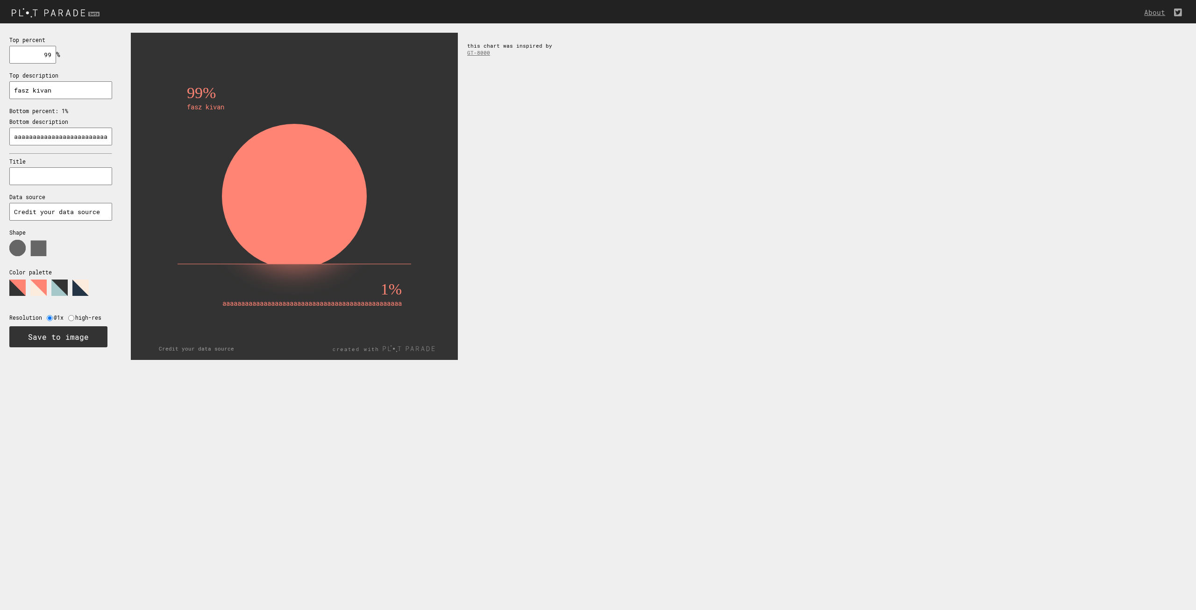
scroll to position [0, 0]
click at [37, 211] on input "Credit your data source" at bounding box center [60, 212] width 103 height 18
click at [663, 225] on div "99% fasz kivan 1% aaaaaaaaaaaaaaaaaaaaaaaaaaaaaaaaaaaaaaaaaaaaaaaa this chart w…" at bounding box center [658, 196] width 1075 height 346
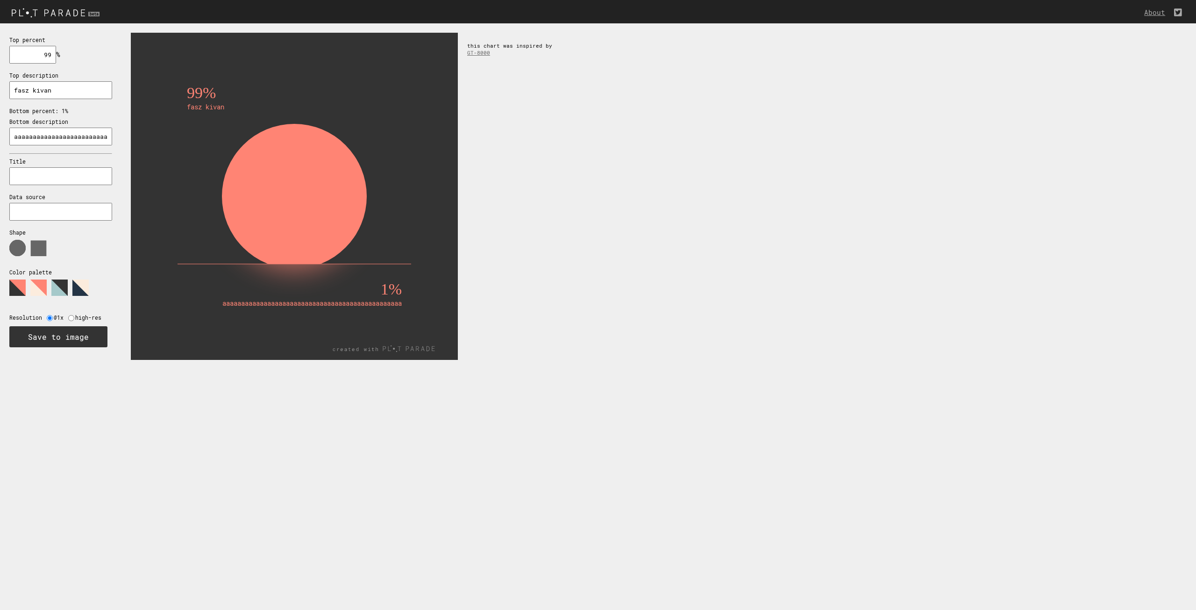
click at [70, 14] on img at bounding box center [57, 12] width 114 height 15
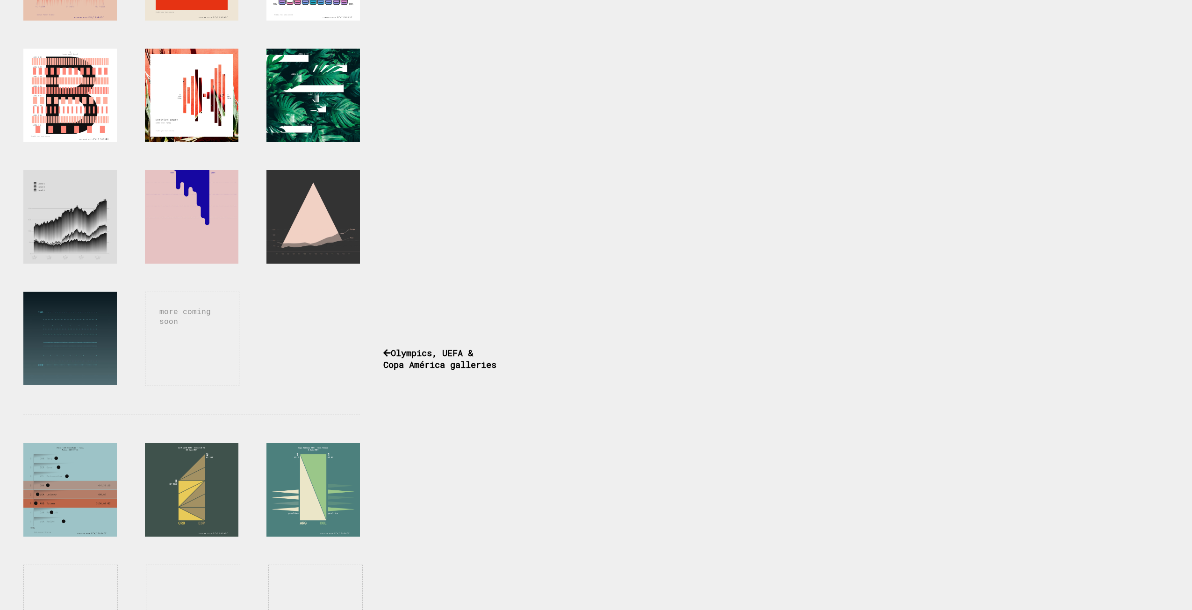
scroll to position [333, 0]
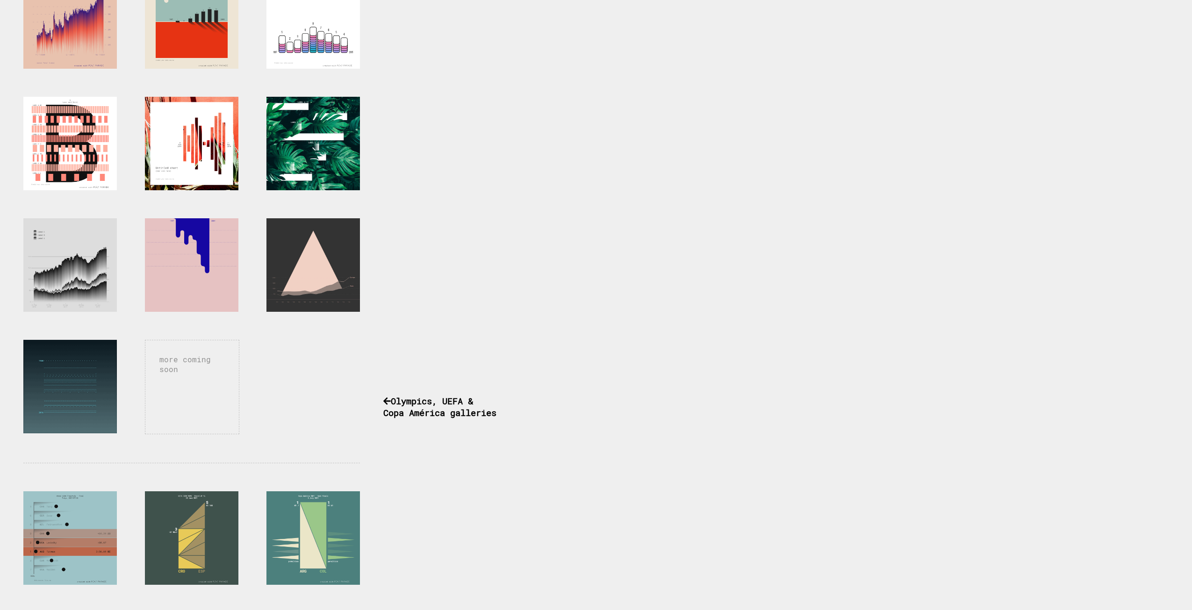
click at [69, 384] on div at bounding box center [69, 386] width 93 height 93
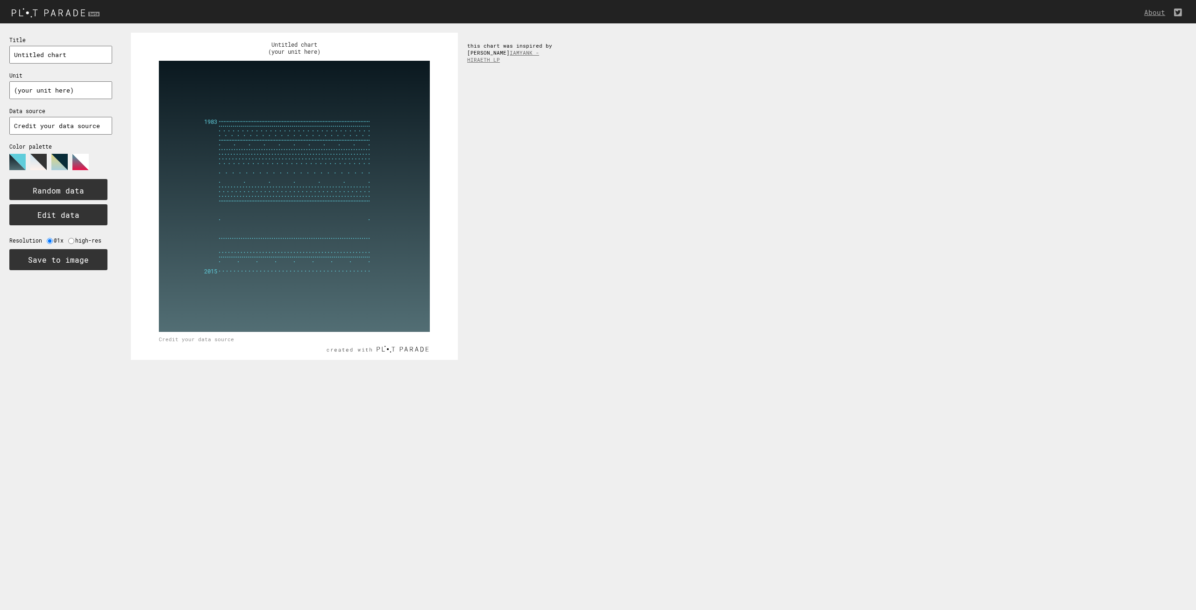
click at [56, 91] on input "text" at bounding box center [60, 90] width 103 height 18
type input "D"
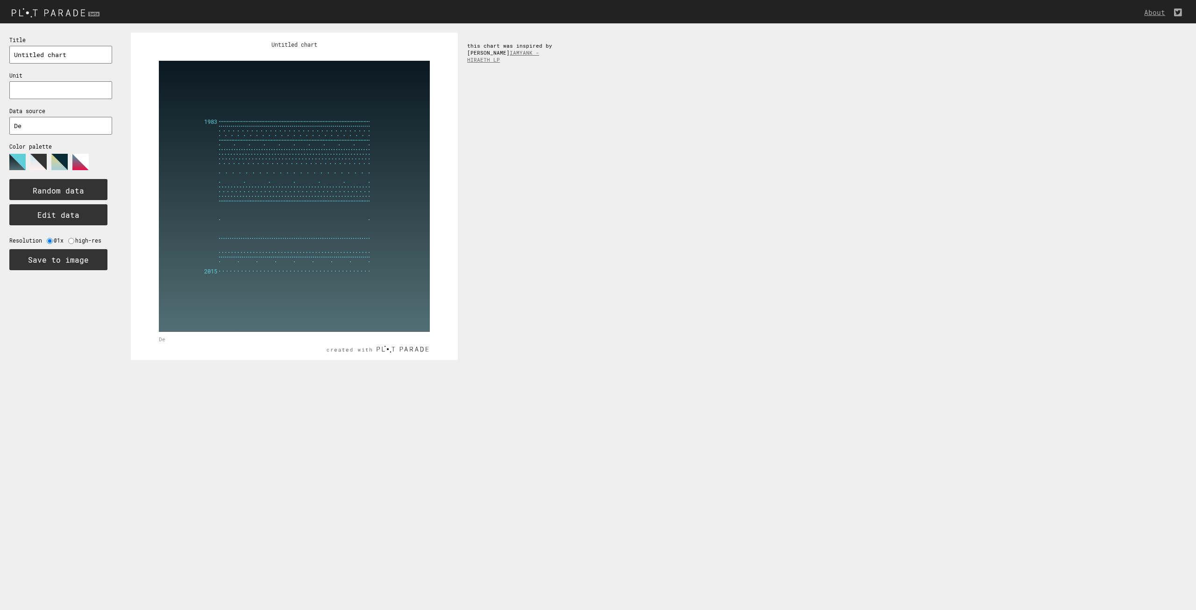
type input "D"
click at [77, 209] on button "Edit data" at bounding box center [58, 214] width 98 height 21
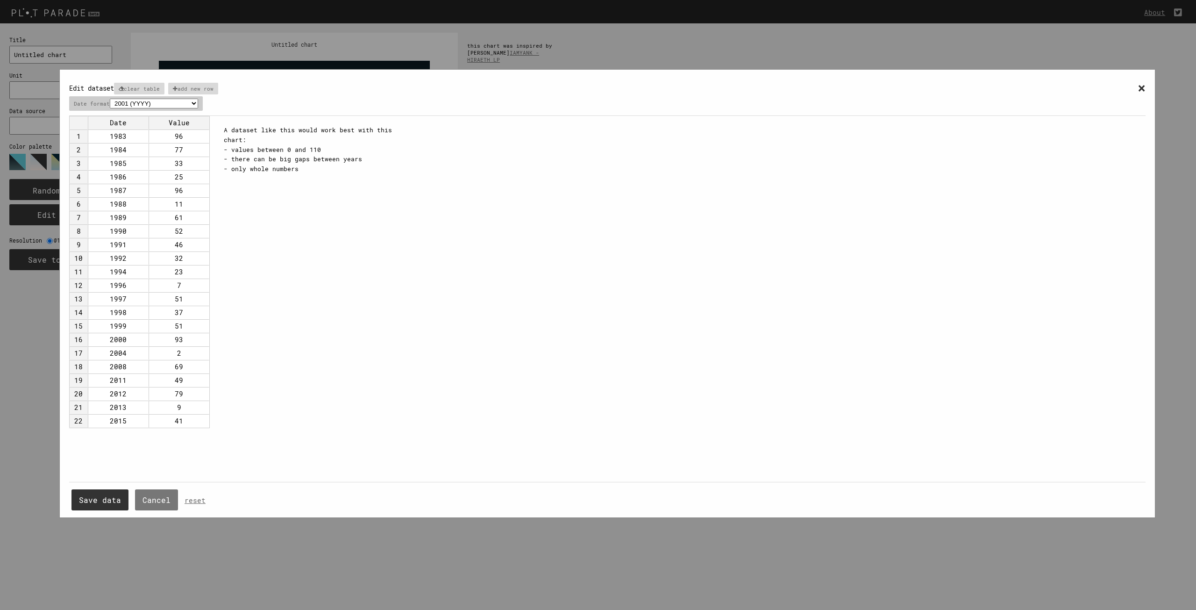
click at [186, 104] on select "2001 (YYYY) 04/2001 (MM/YYYY) Apr ([DATE], like Jan-Dec) [DATE] (DD/MM/YYYY) [D…" at bounding box center [154, 104] width 88 height 10
click at [146, 88] on p "clear table" at bounding box center [139, 89] width 50 height 12
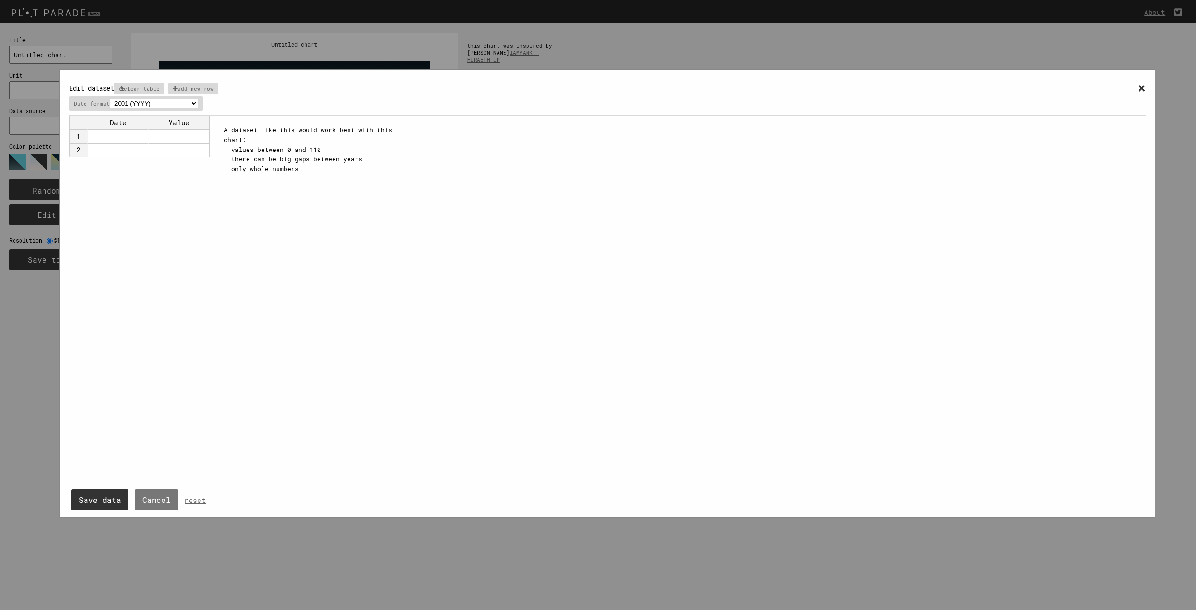
click at [118, 135] on td at bounding box center [118, 136] width 61 height 14
type input "De"
click at [137, 139] on td "De" at bounding box center [118, 136] width 61 height 14
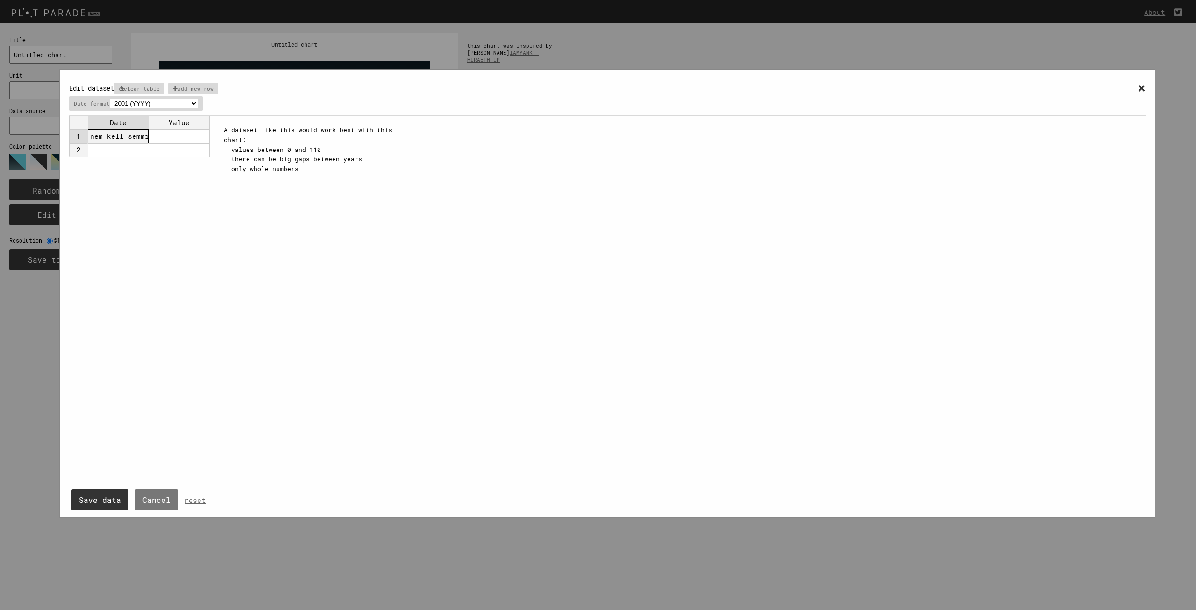
click at [137, 139] on td "nem kell semmit addolni soha ha minden igaz?" at bounding box center [118, 136] width 61 height 14
click at [137, 139] on input "nem kell semmit addolni soha ha minden igaz?" at bounding box center [118, 136] width 56 height 7
click at [166, 136] on td at bounding box center [179, 136] width 61 height 14
click at [111, 149] on td at bounding box center [118, 150] width 61 height 14
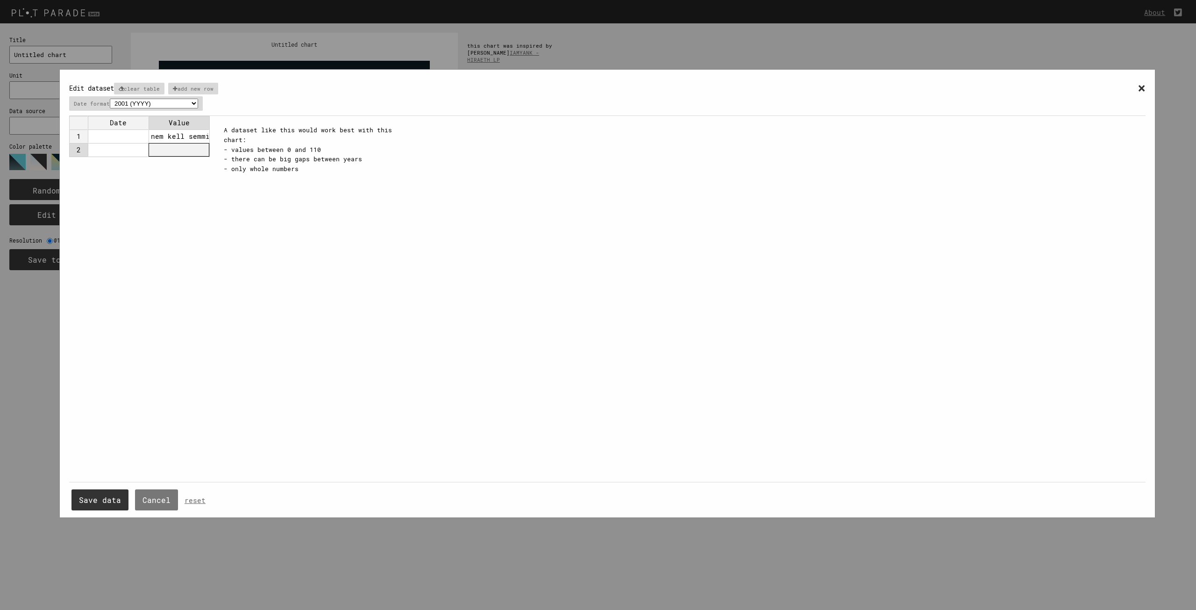
click at [173, 148] on td at bounding box center [179, 150] width 61 height 14
type input "de szeretne belenyúlni a jogi szövegezésbe"
click at [94, 502] on button "Save data" at bounding box center [99, 499] width 57 height 21
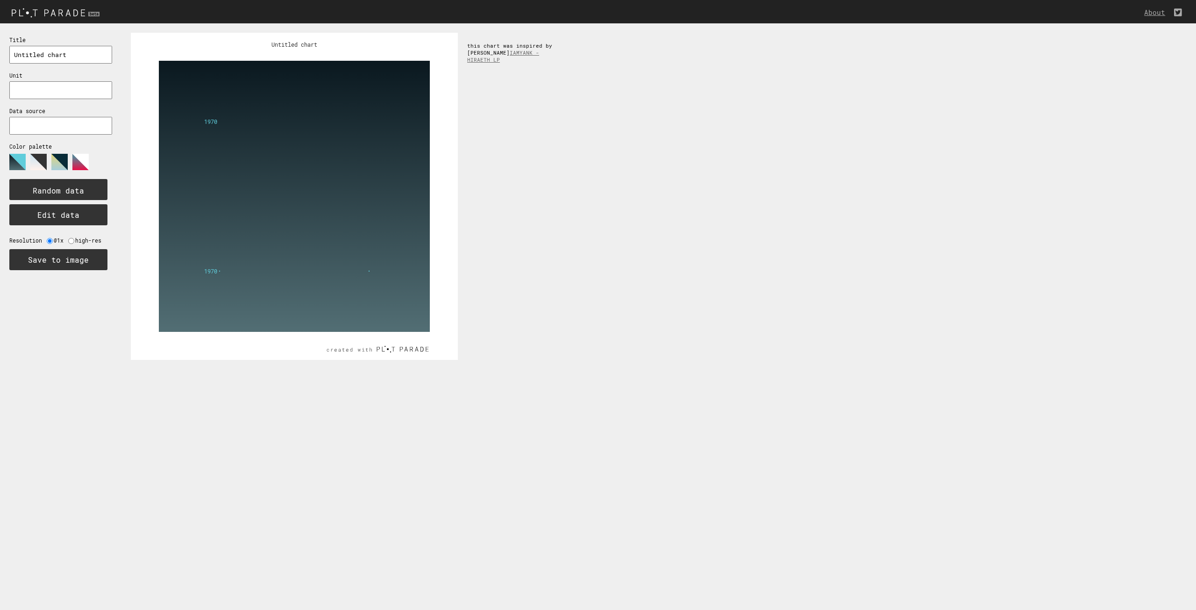
click at [211, 269] on tspan "1970" at bounding box center [210, 270] width 13 height 7
click at [407, 271] on rect at bounding box center [294, 196] width 271 height 271
click at [65, 210] on button "Edit data" at bounding box center [58, 214] width 98 height 21
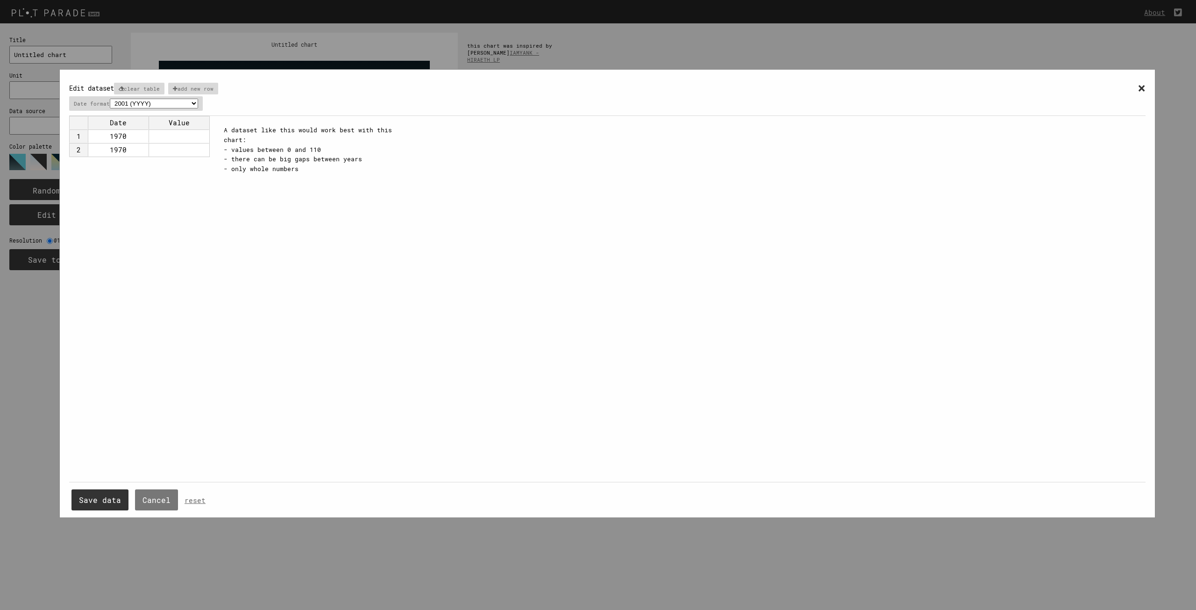
click at [1143, 90] on span "×" at bounding box center [1142, 87] width 8 height 17
